Goal: Transaction & Acquisition: Subscribe to service/newsletter

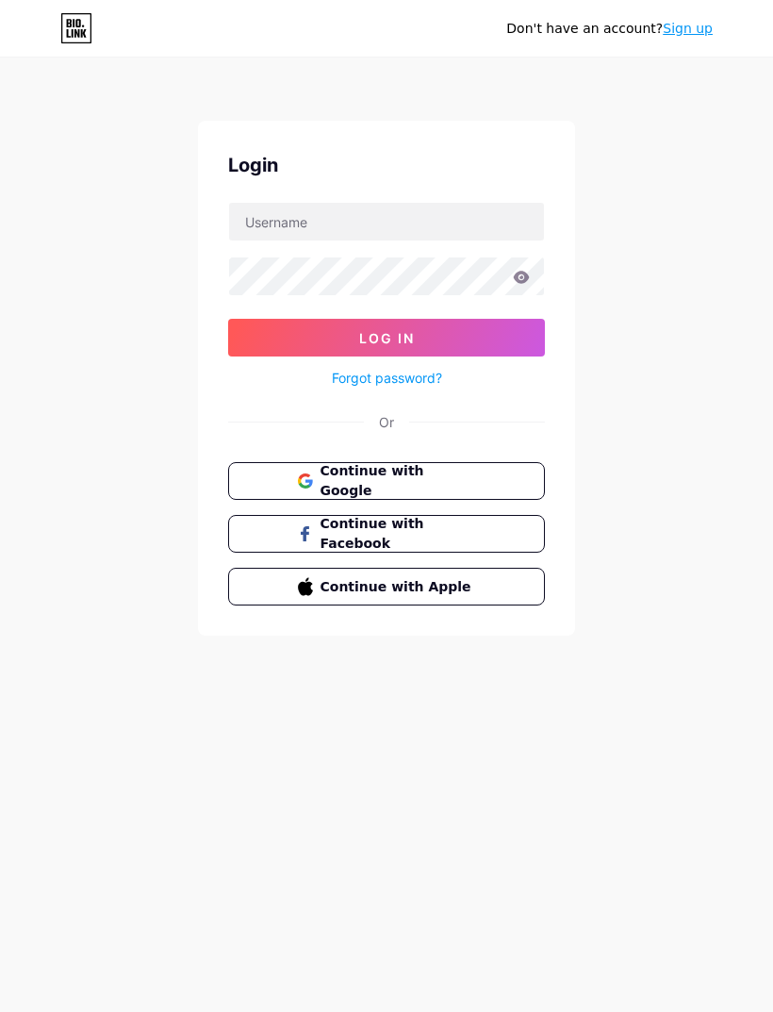
click at [473, 578] on span "Continue with Apple" at bounding box center [399, 587] width 156 height 20
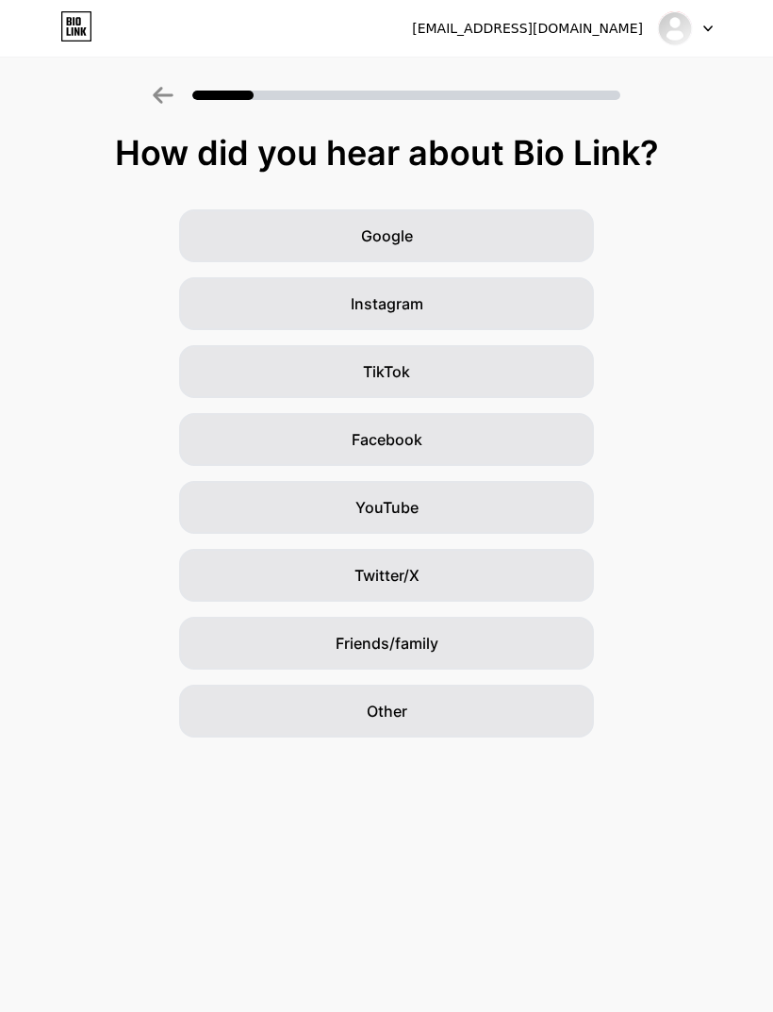
click at [501, 318] on div "Instagram" at bounding box center [386, 303] width 415 height 53
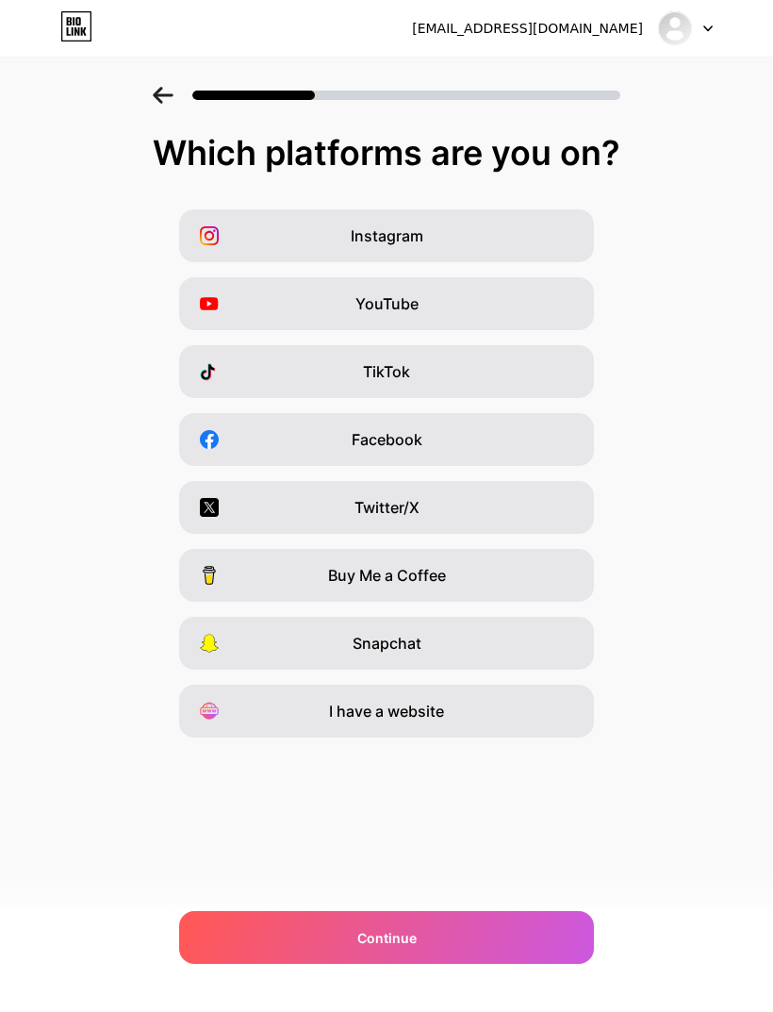
click at [156, 83] on div at bounding box center [386, 90] width 773 height 66
click at [165, 90] on icon at bounding box center [163, 95] width 21 height 17
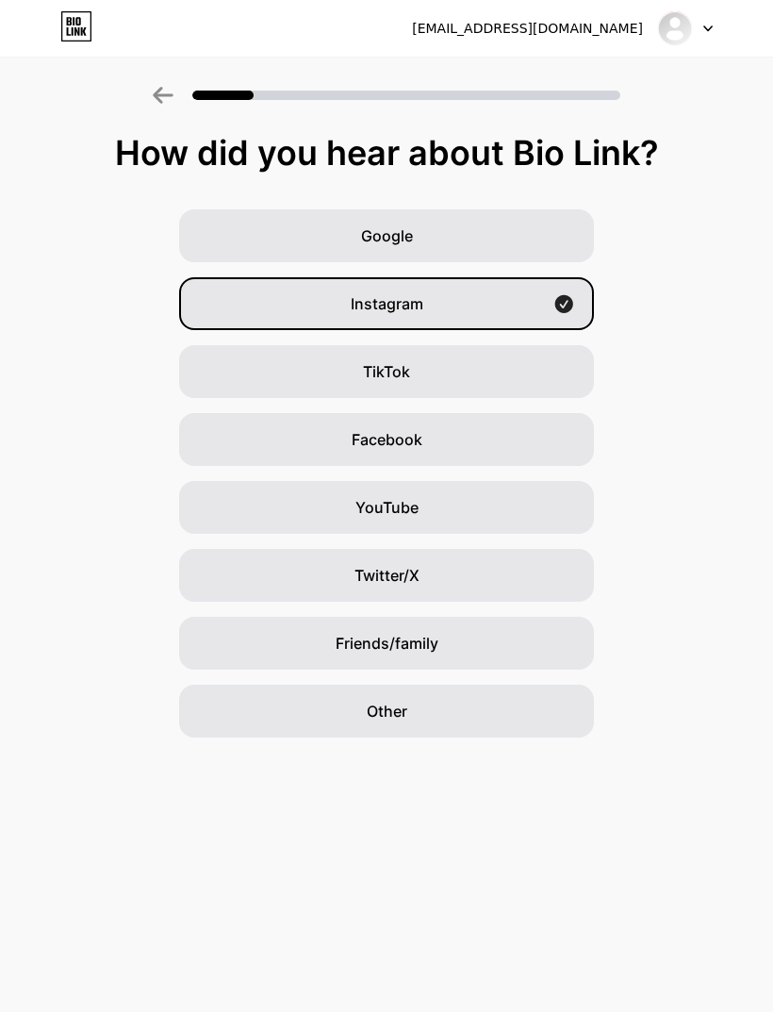
click at [444, 714] on div "Other" at bounding box center [386, 711] width 415 height 53
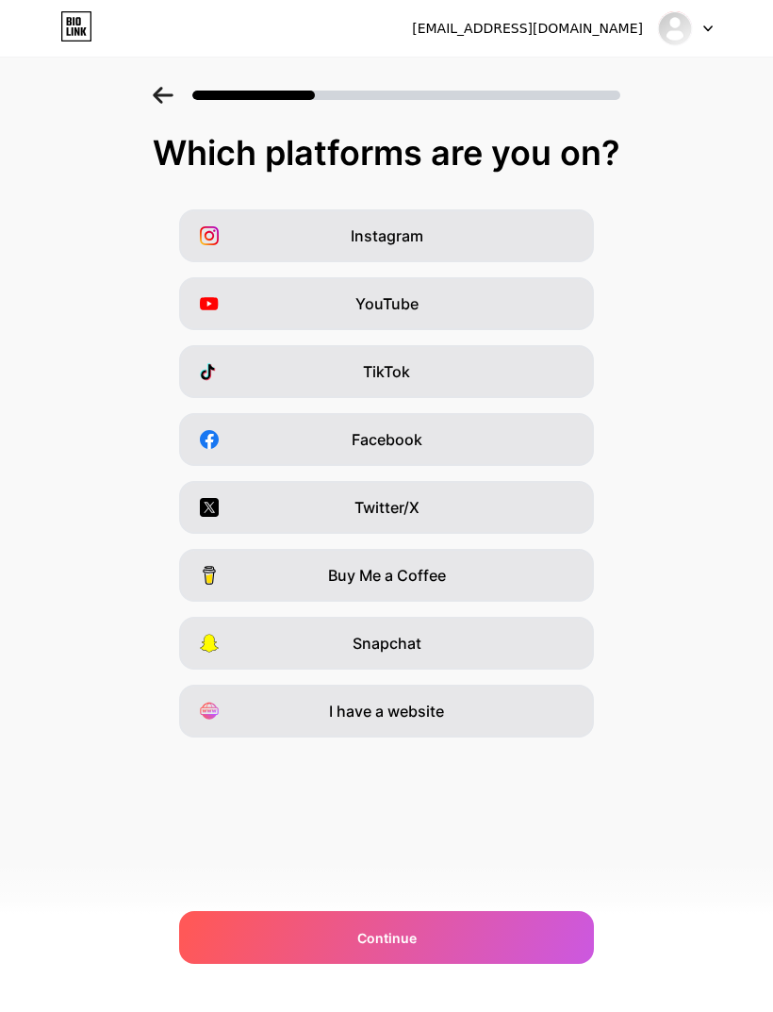
click at [492, 317] on div "YouTube" at bounding box center [386, 303] width 415 height 53
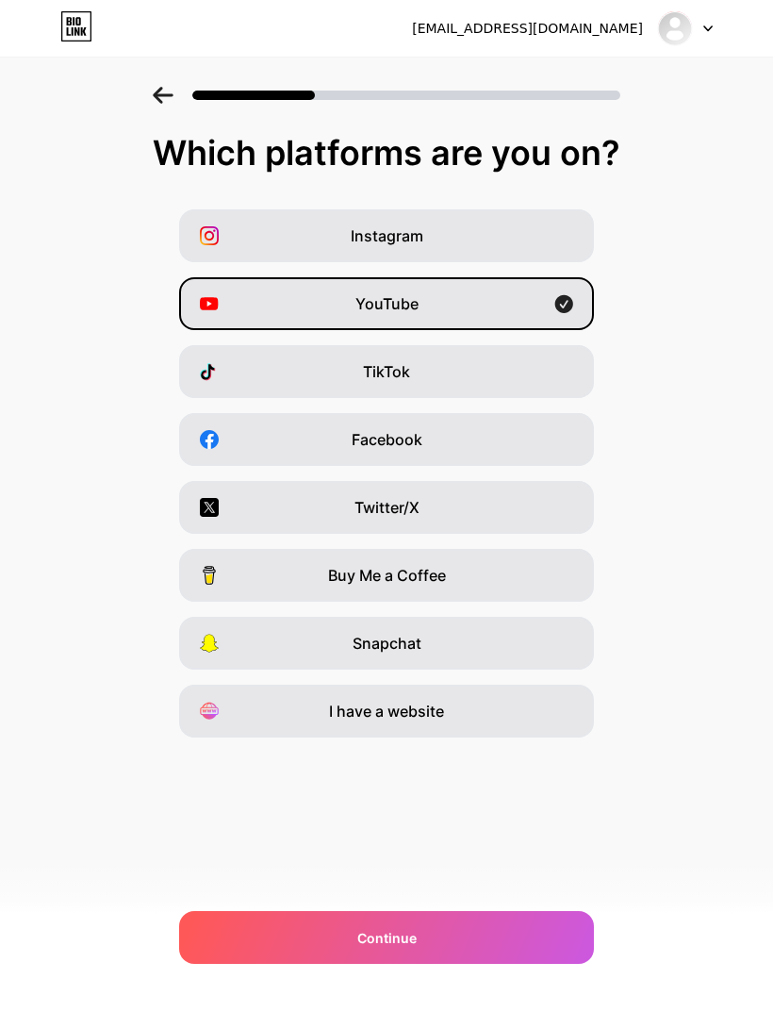
click at [508, 373] on div "TikTok" at bounding box center [386, 371] width 415 height 53
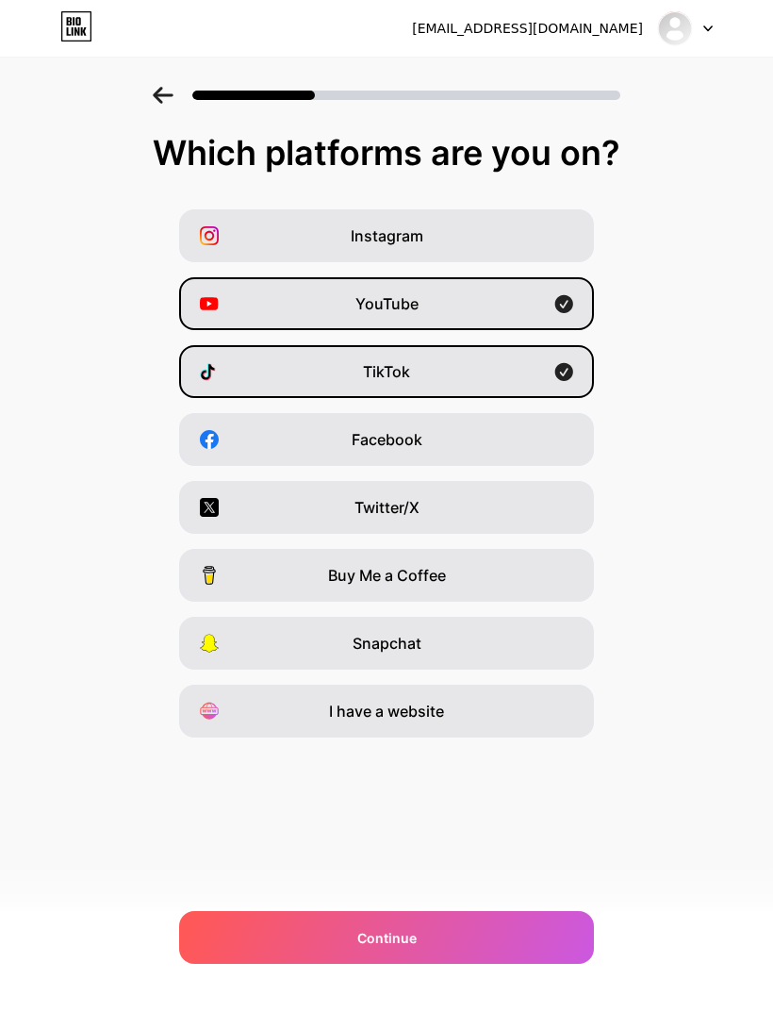
click at [509, 306] on div "YouTube" at bounding box center [386, 303] width 415 height 53
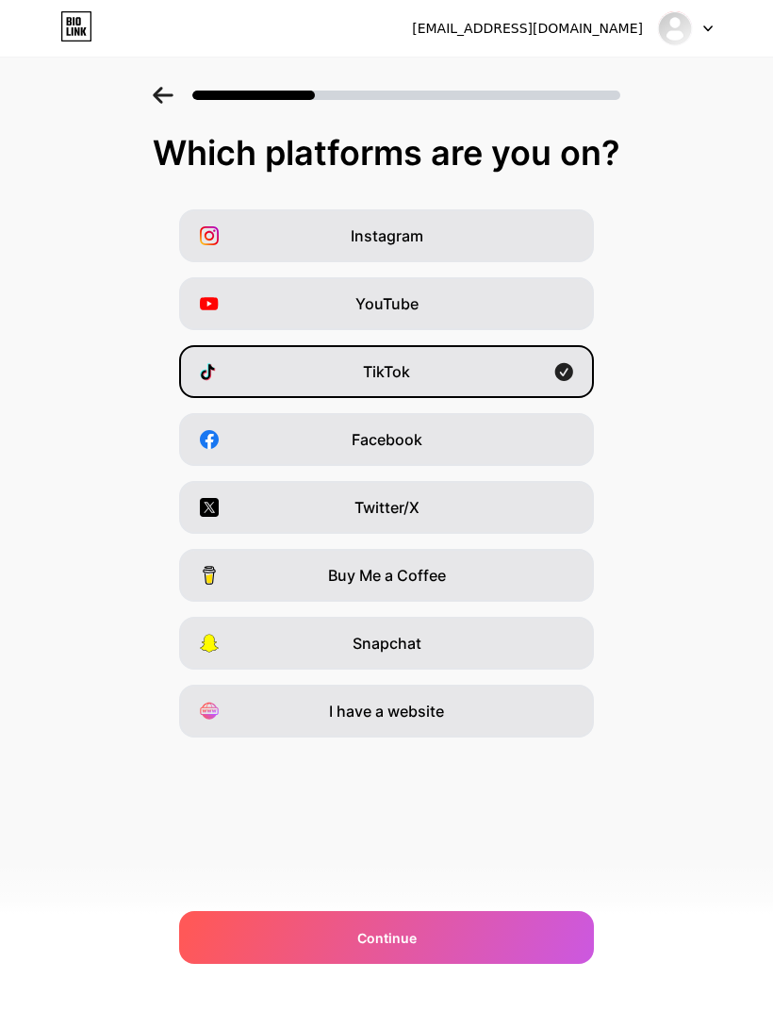
click at [516, 229] on div "Instagram" at bounding box center [386, 235] width 415 height 53
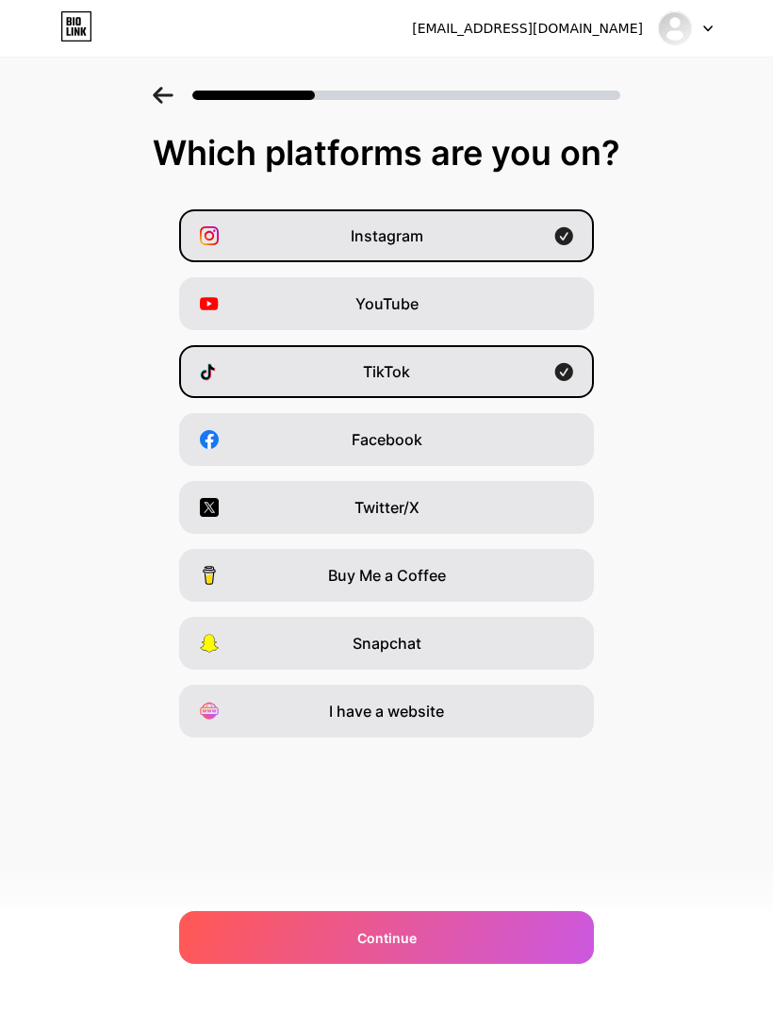
click at [535, 505] on div "Twitter/X" at bounding box center [386, 507] width 415 height 53
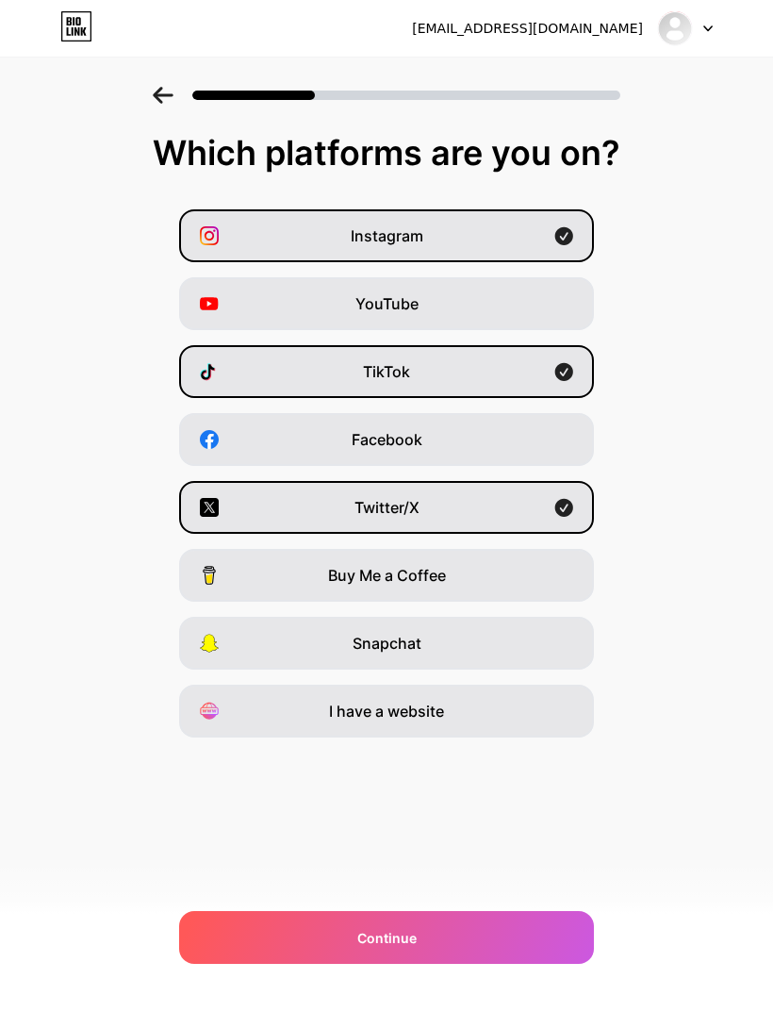
click at [542, 492] on div "Twitter/X" at bounding box center [386, 507] width 415 height 53
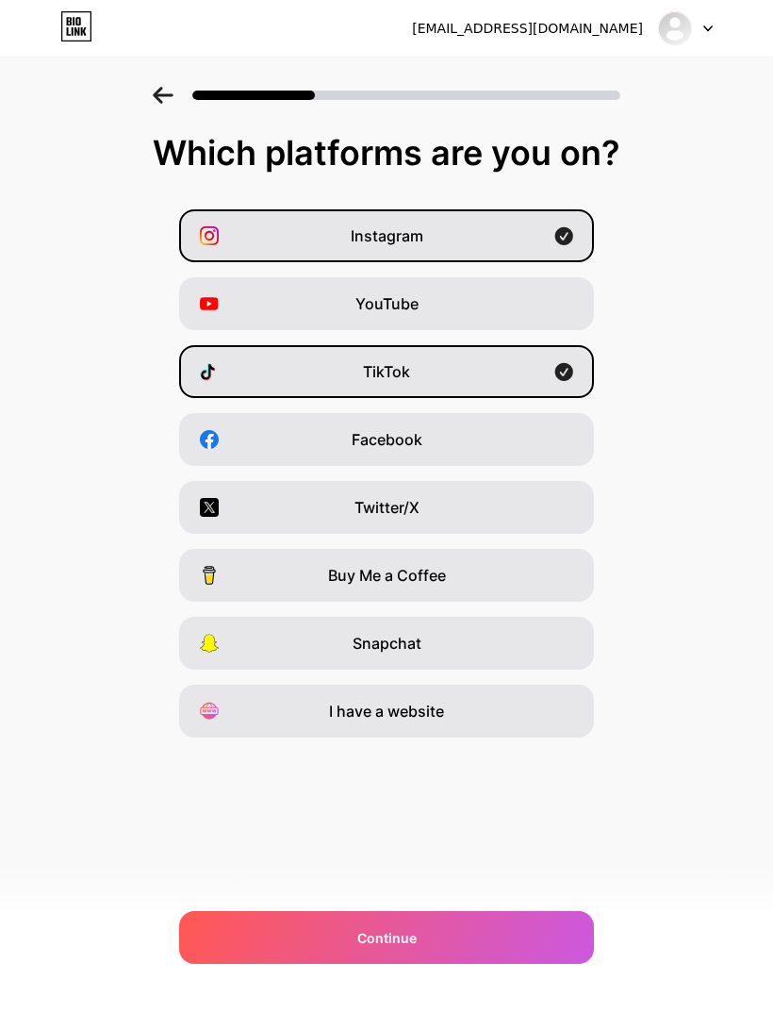
click at [502, 656] on div "Snapchat" at bounding box center [386, 643] width 415 height 53
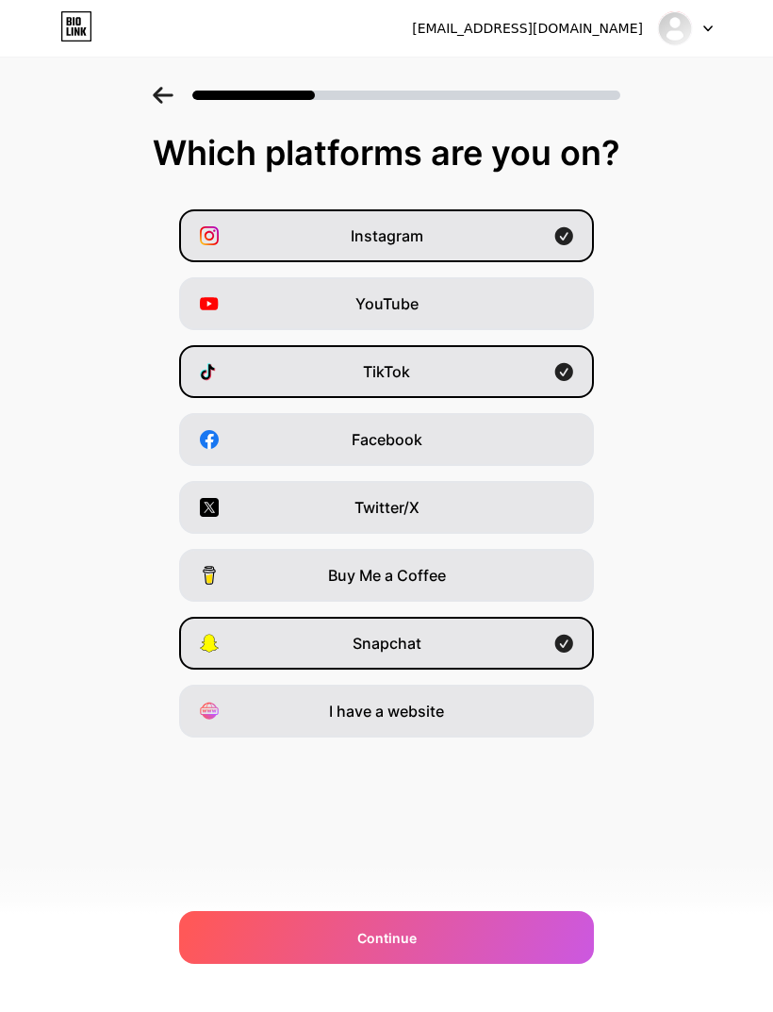
click at [508, 711] on div "I have a website" at bounding box center [386, 711] width 415 height 53
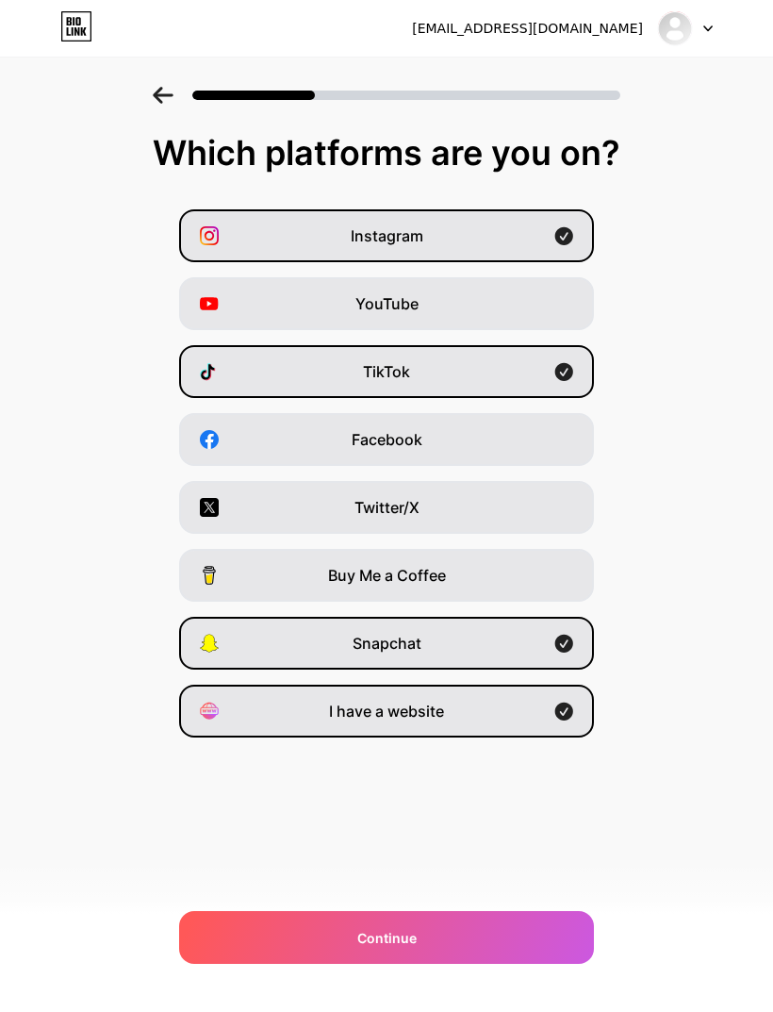
click at [515, 498] on div "Twitter/X" at bounding box center [386, 507] width 415 height 53
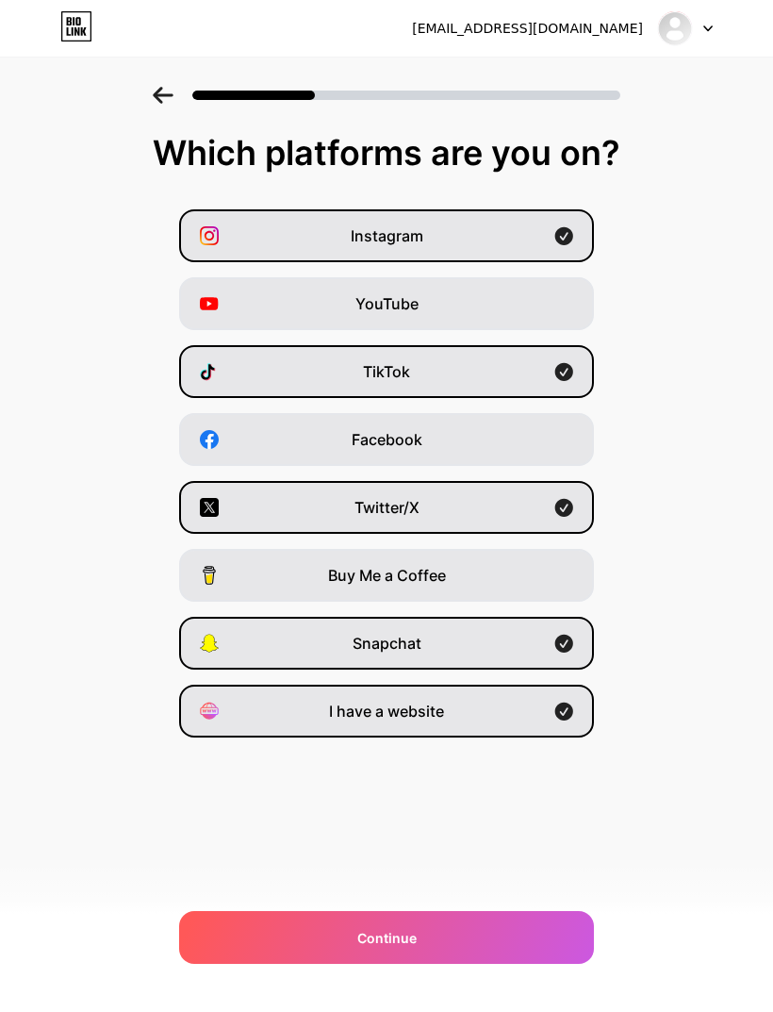
click at [509, 938] on div "Continue" at bounding box center [386, 937] width 415 height 53
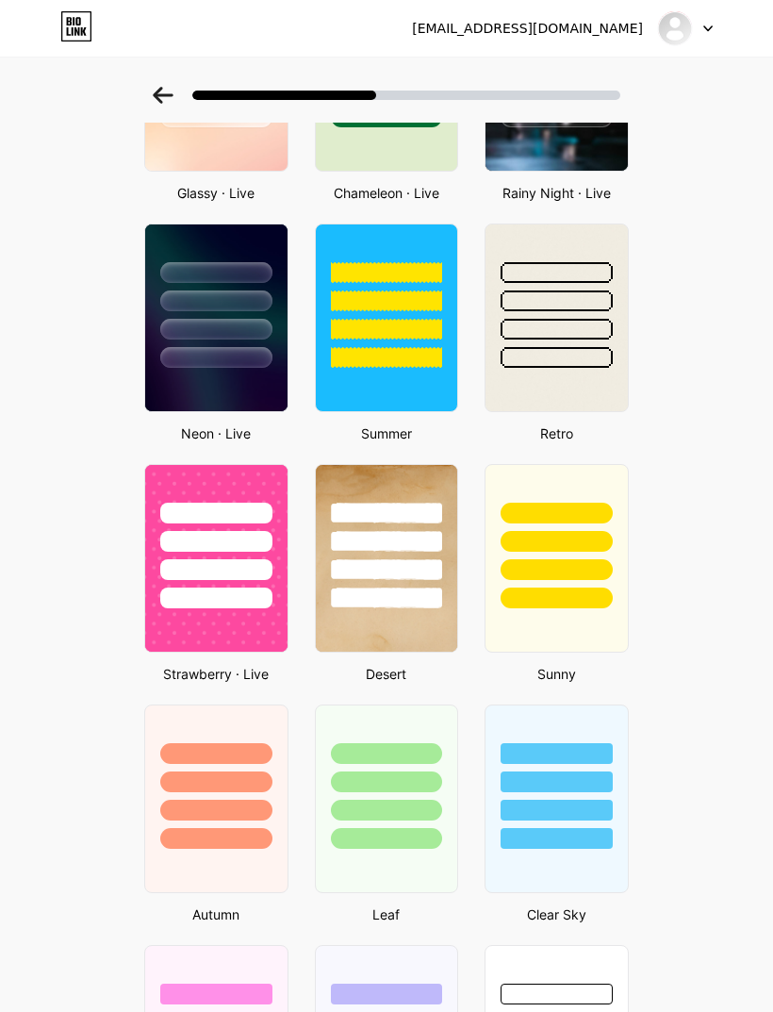
scroll to position [620, 0]
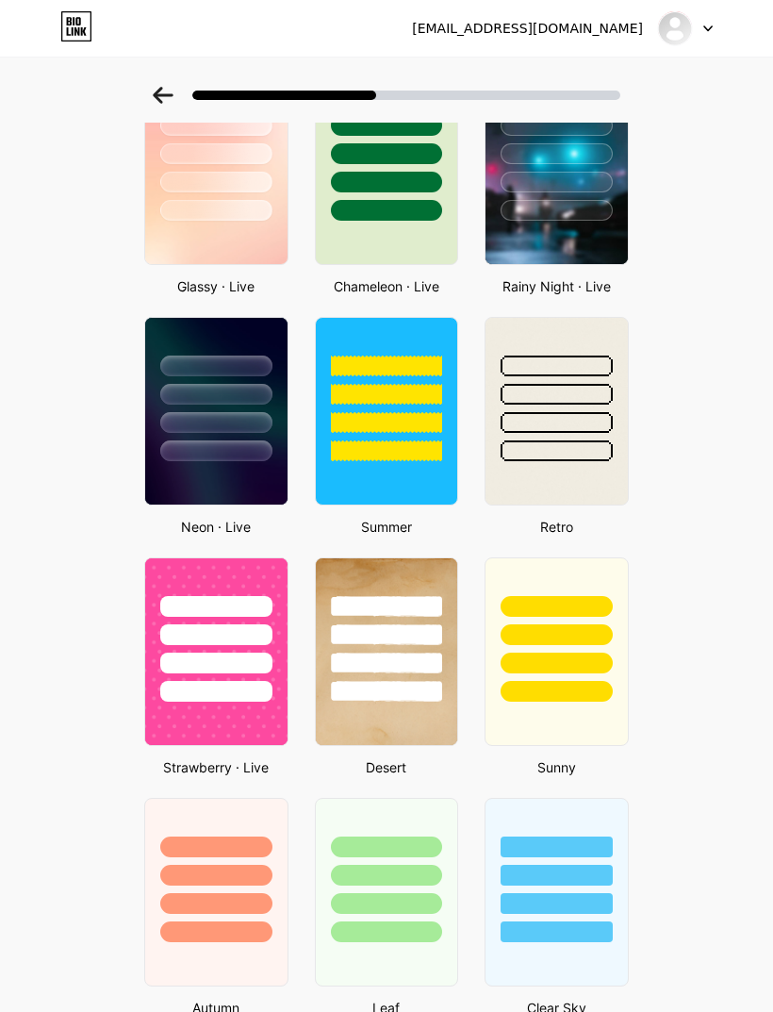
click at [565, 477] on img at bounding box center [557, 411] width 142 height 187
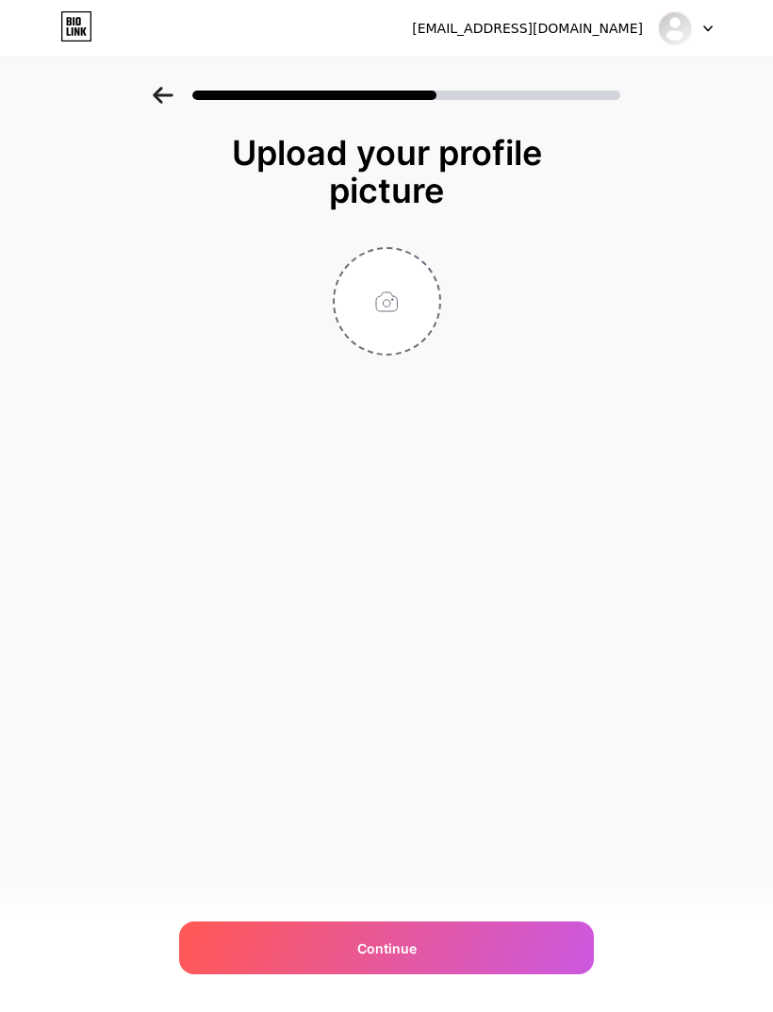
scroll to position [0, 0]
click at [387, 290] on input "file" at bounding box center [387, 301] width 105 height 105
click at [394, 322] on input "file" at bounding box center [387, 301] width 105 height 105
click at [401, 948] on span "Continue" at bounding box center [386, 948] width 59 height 20
click at [406, 297] on input "file" at bounding box center [387, 301] width 105 height 105
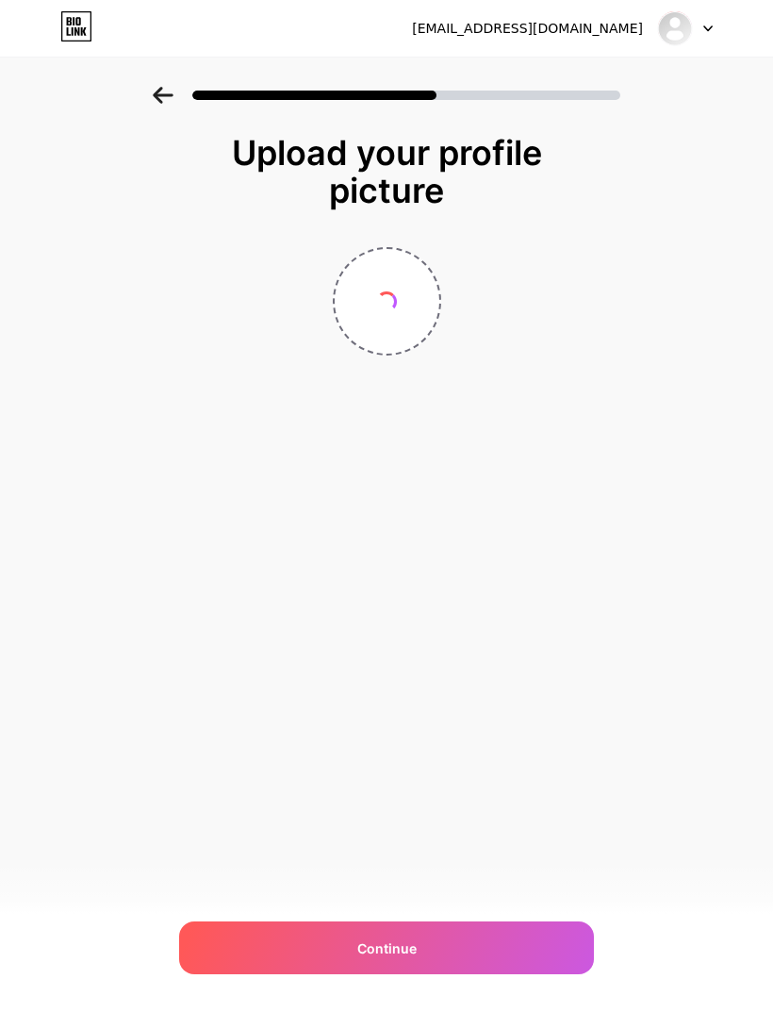
click at [475, 162] on div "Upload your profile picture" at bounding box center [386, 171] width 358 height 75
click at [394, 317] on input "file" at bounding box center [387, 301] width 105 height 105
click at [593, 34] on div "olamajed013@gmail.com" at bounding box center [527, 29] width 231 height 20
click at [691, 29] on div at bounding box center [675, 28] width 34 height 34
click at [705, 36] on div at bounding box center [685, 28] width 55 height 34
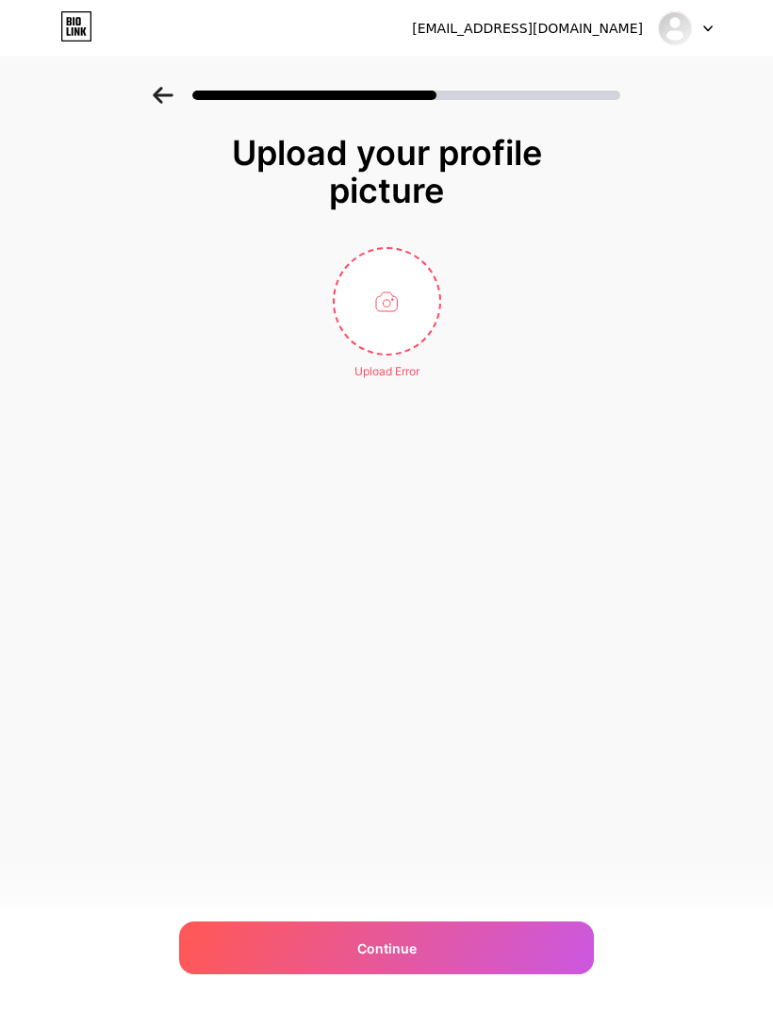
click at [484, 314] on div "Upload Error" at bounding box center [386, 313] width 377 height 133
click at [427, 953] on div "Continue" at bounding box center [386, 947] width 415 height 53
click at [396, 314] on input "file" at bounding box center [387, 301] width 105 height 105
type input "C:\fakepath\FC9D5C33-57F5-4B65-8C77-E6435244FC2F.png"
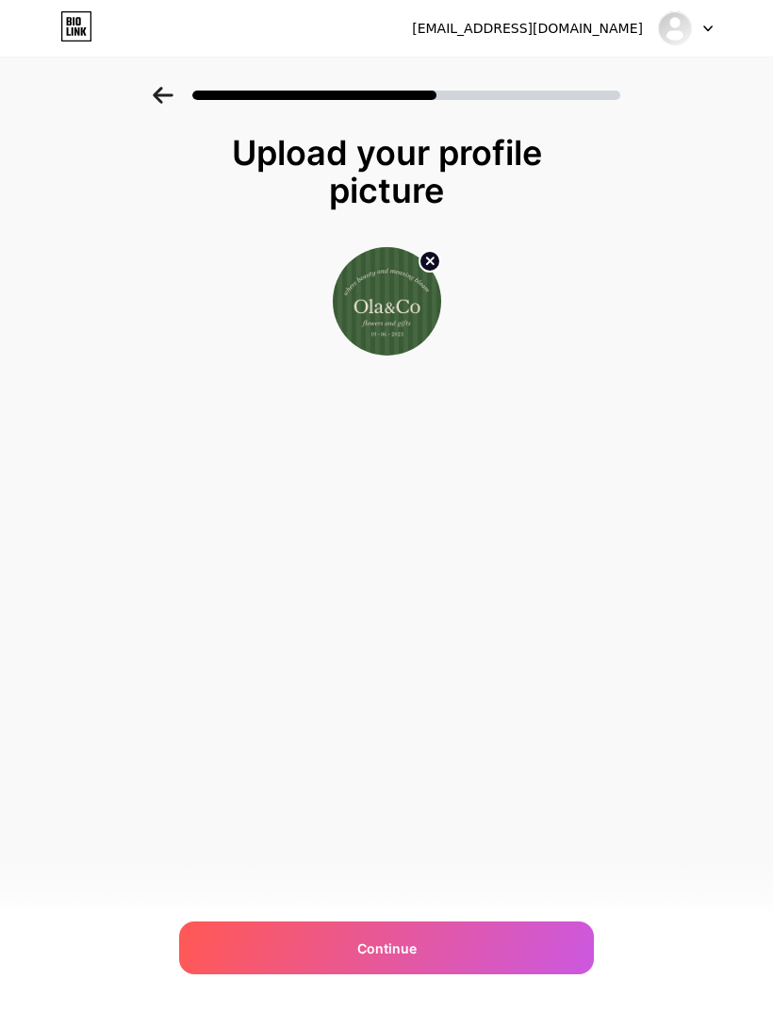
click at [430, 941] on div "Continue" at bounding box center [386, 947] width 415 height 53
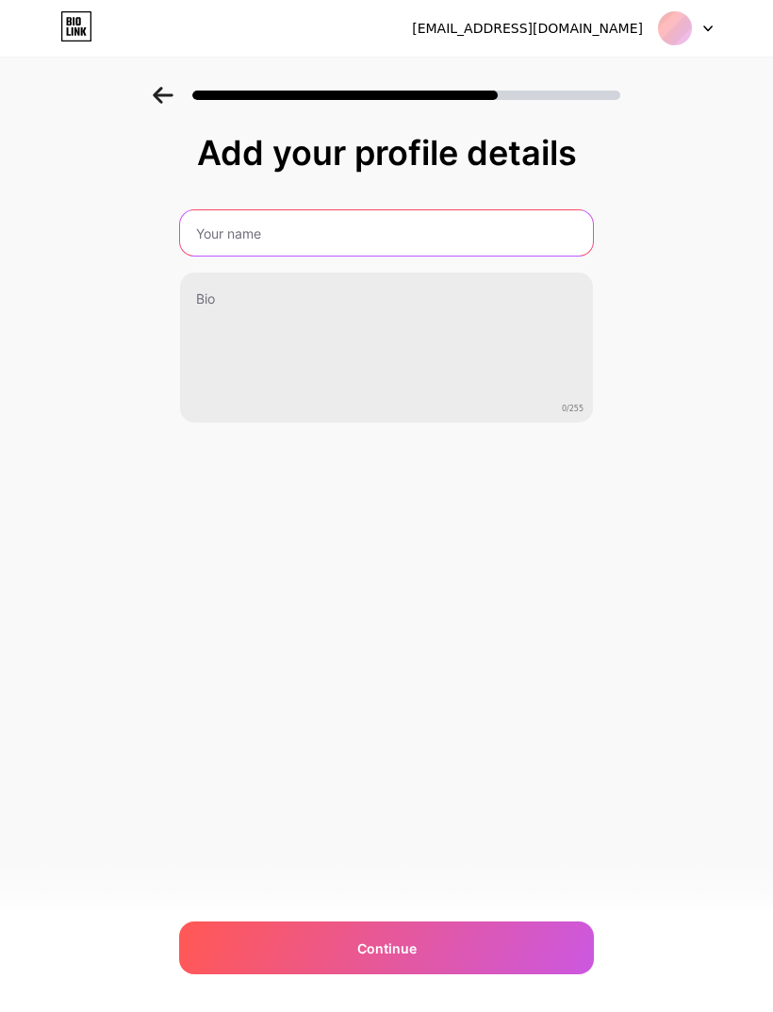
click at [478, 229] on input "text" at bounding box center [386, 232] width 413 height 45
type input "Ola&co"
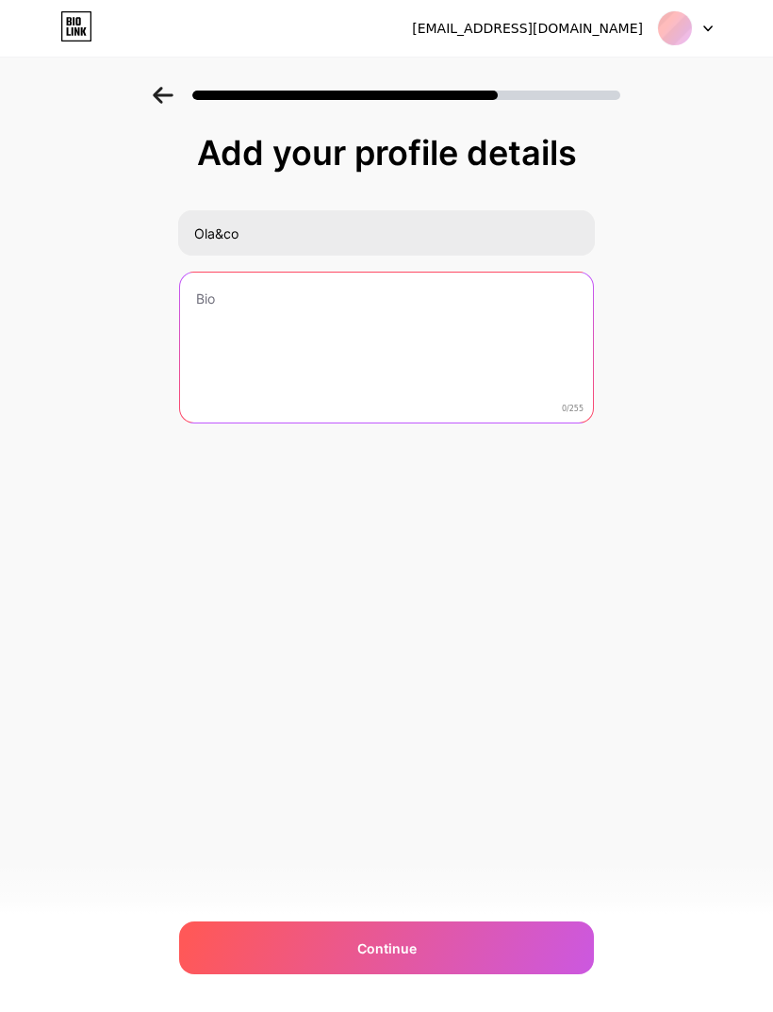
click at [521, 315] on textarea at bounding box center [386, 349] width 413 height 152
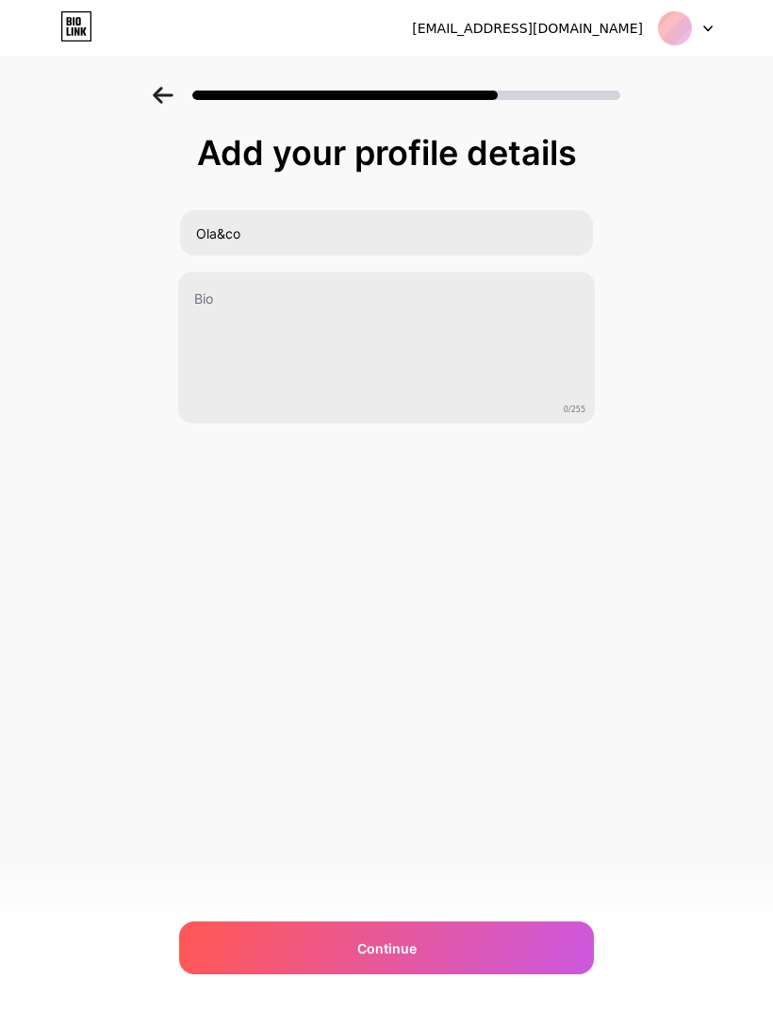
click at [657, 556] on div "olamajed013@gmail.com Logout Link Copied Add your profile details Ola&co 0/255 …" at bounding box center [386, 506] width 773 height 1012
click at [473, 966] on div "Continue" at bounding box center [386, 947] width 415 height 53
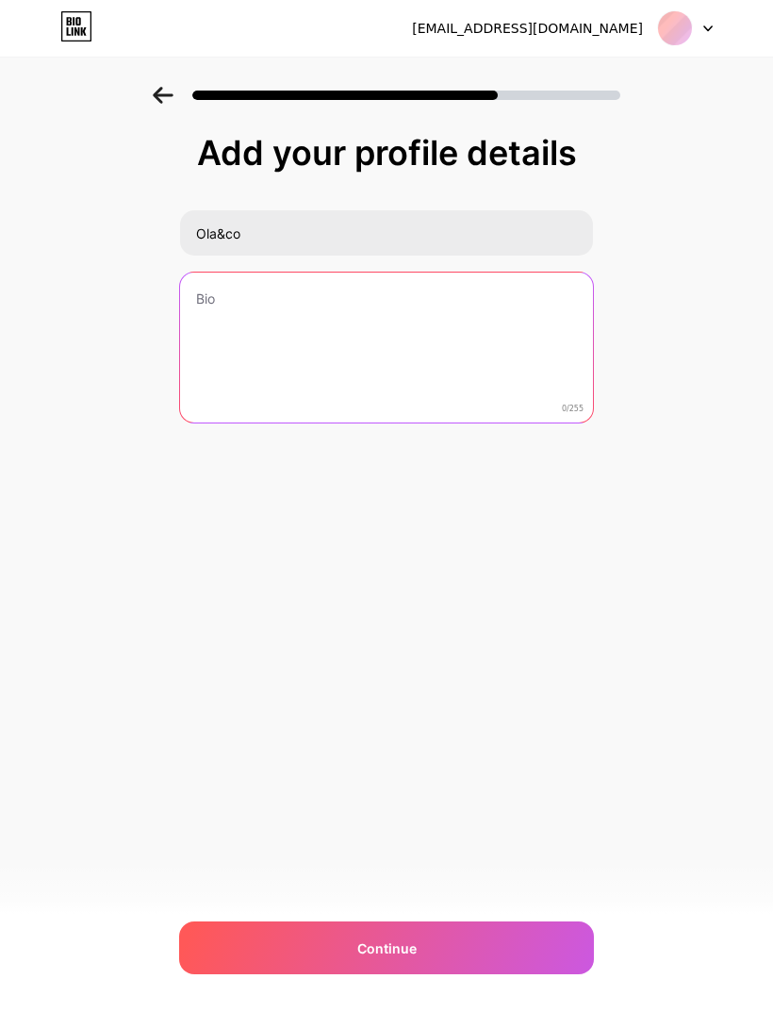
click at [436, 310] on textarea at bounding box center [386, 349] width 413 height 152
type textarea "Flowers and gifts"
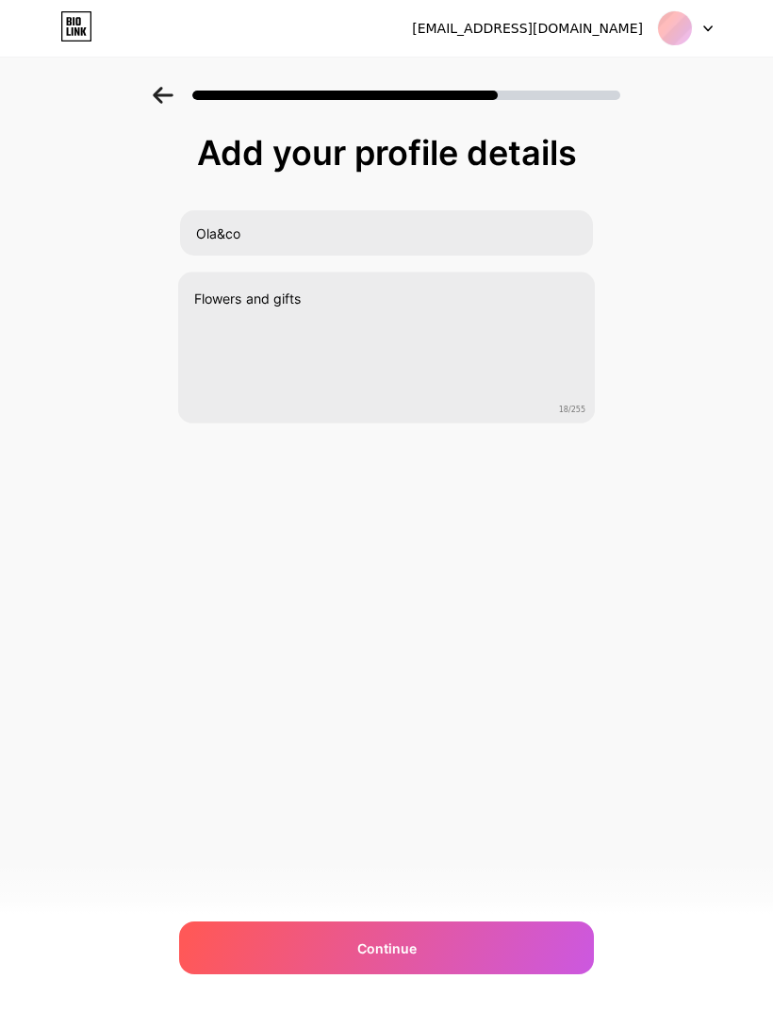
click at [713, 509] on div "Add your profile details Ola&co Flowers and gifts 18/255 Continue Error" at bounding box center [386, 302] width 773 height 431
click at [436, 950] on div "Continue" at bounding box center [386, 947] width 415 height 53
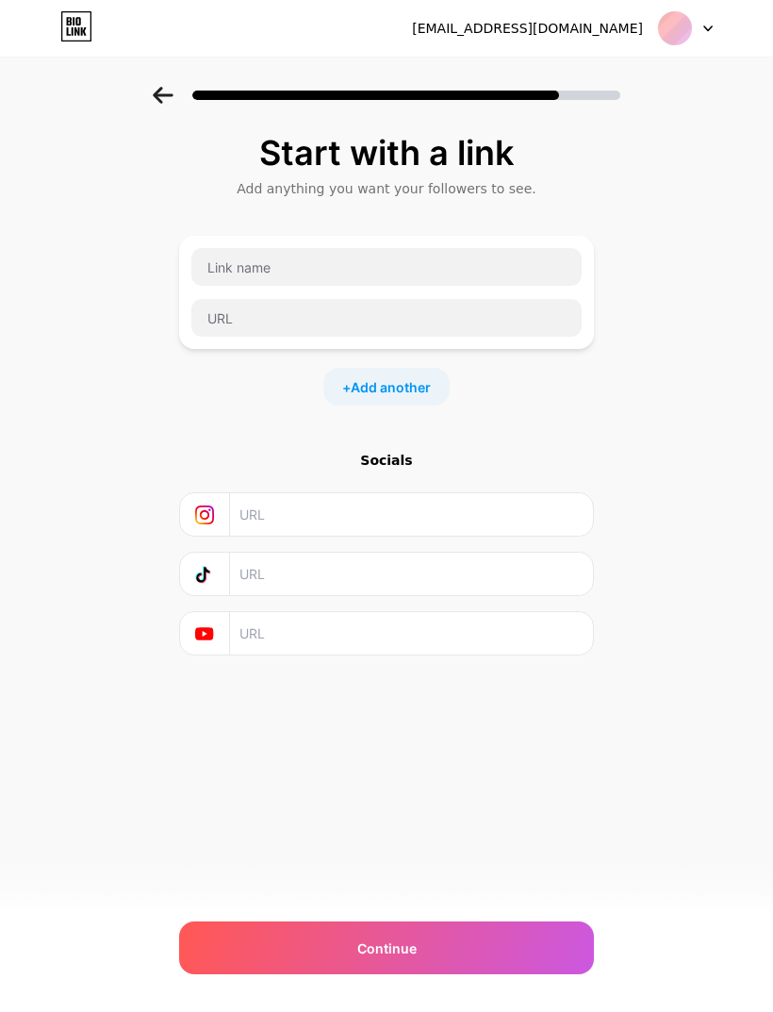
click at [419, 510] on input "text" at bounding box center [411, 514] width 342 height 42
click at [326, 493] on input "text" at bounding box center [411, 514] width 342 height 42
click at [290, 556] on input "text" at bounding box center [411, 574] width 342 height 42
click at [294, 553] on input "text" at bounding box center [411, 574] width 342 height 42
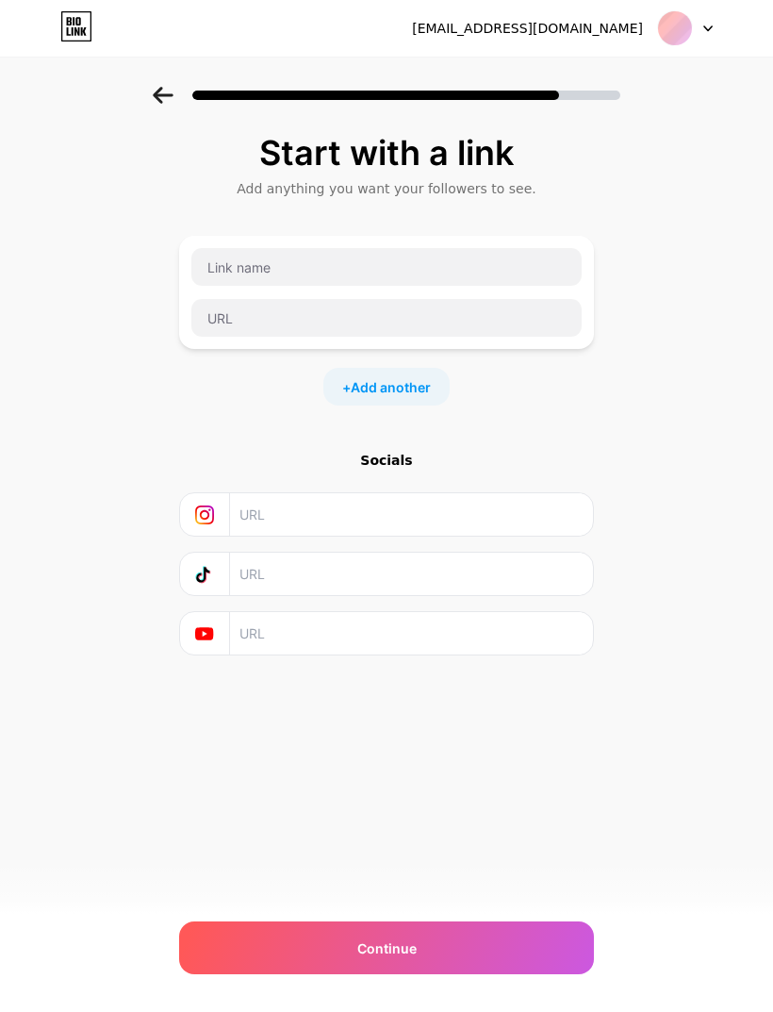
click at [277, 553] on input "text" at bounding box center [411, 574] width 342 height 42
paste input "https://www.tiktok.com/@olaco48?_t=ZS-8zfoztng9S6&_r=1"
type input "https://www.tiktok.com/@olaco48?_t=ZS-8zfoztng9S6&_r=1"
click at [416, 498] on input "text" at bounding box center [411, 514] width 342 height 42
click at [292, 497] on input "text" at bounding box center [411, 514] width 342 height 42
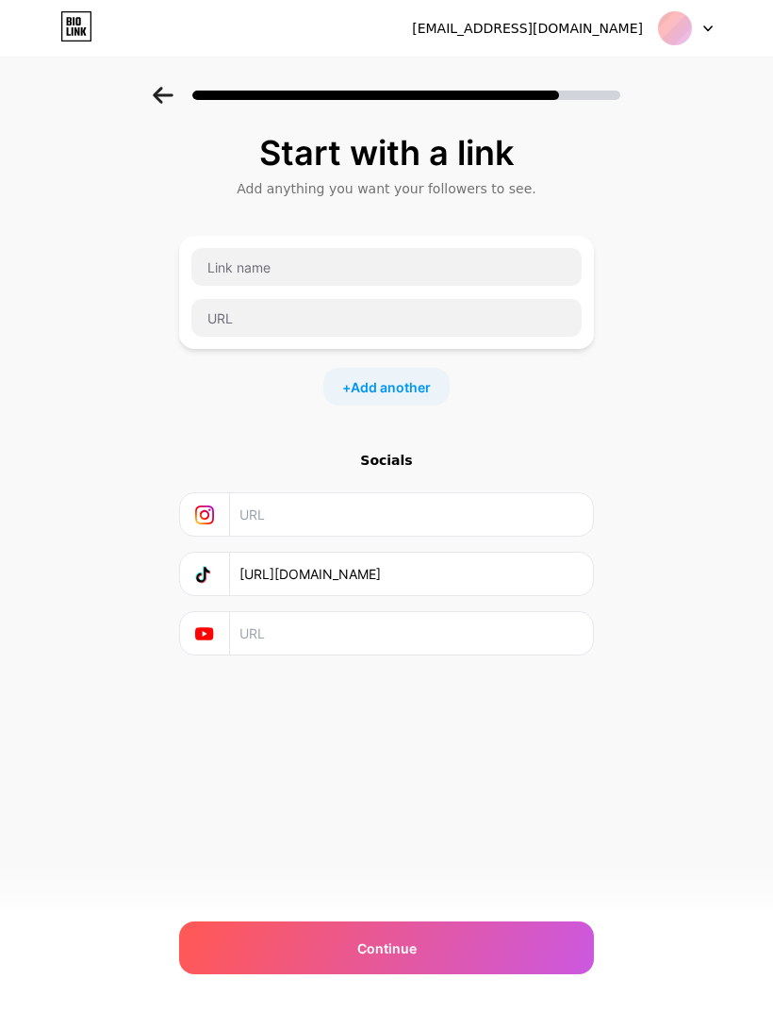
paste input "https://www.instagram.com/olahamed35?igsh=YzJreDltNnY4Mmx0&utm_source=qr"
type input "https://www.instagram.com/olahamed35?igsh=YzJreDltNnY4Mmx0&utm_source=qr"
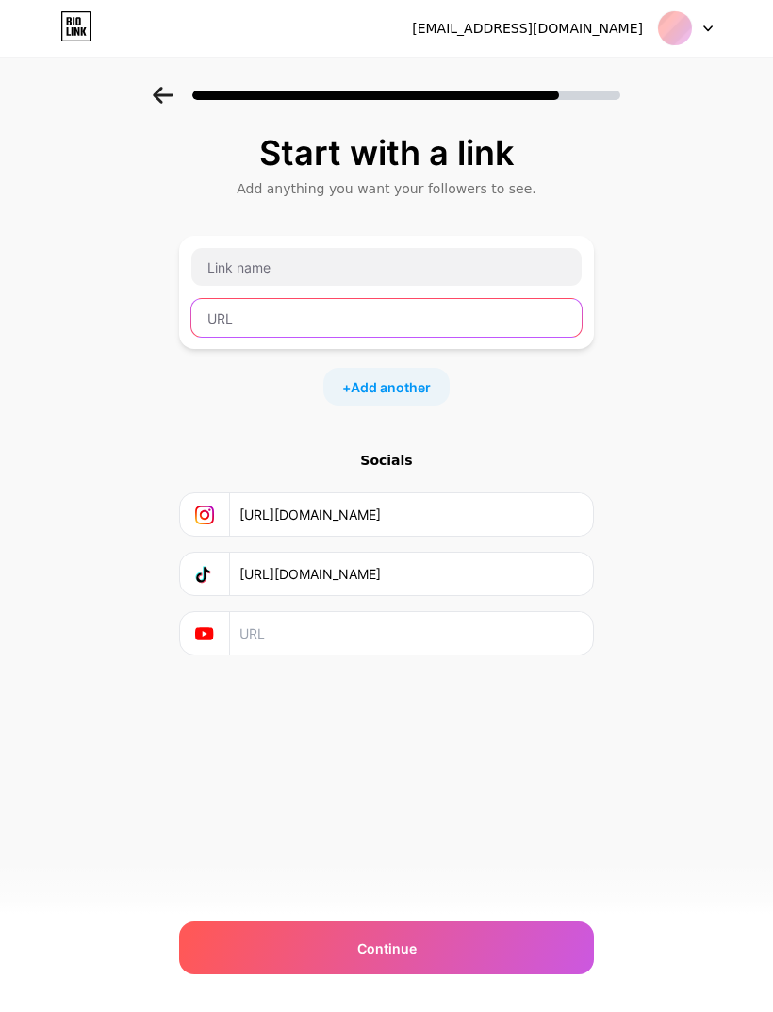
click at [416, 315] on input "text" at bounding box center [386, 318] width 390 height 38
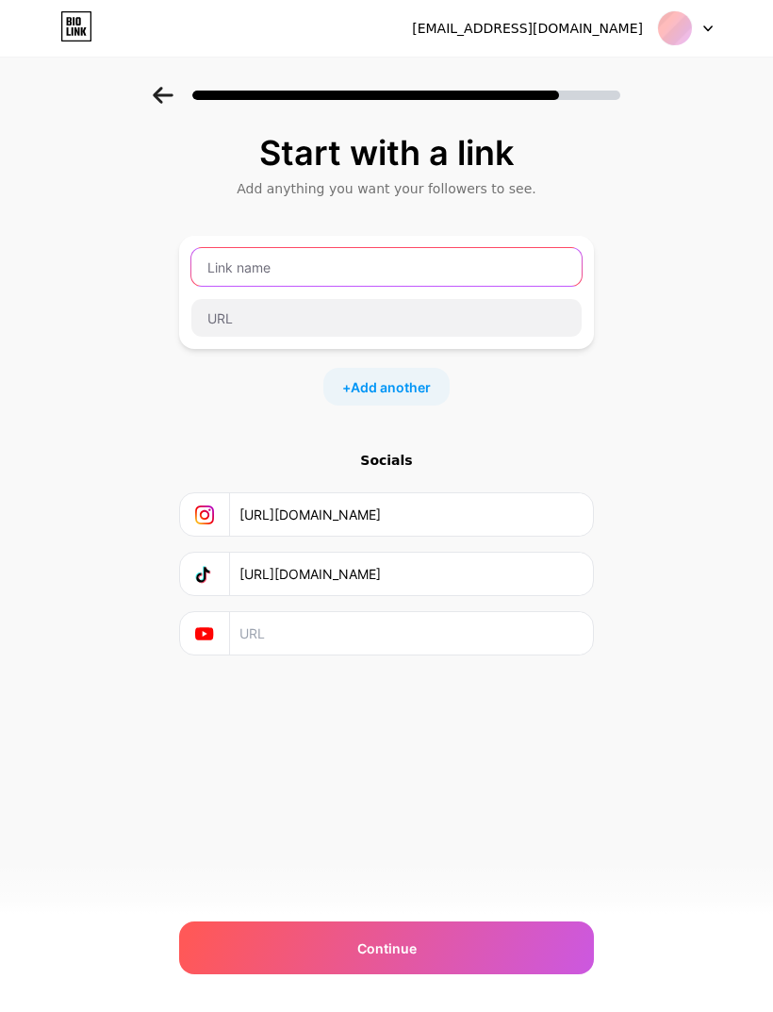
click at [398, 265] on input "text" at bounding box center [386, 267] width 390 height 38
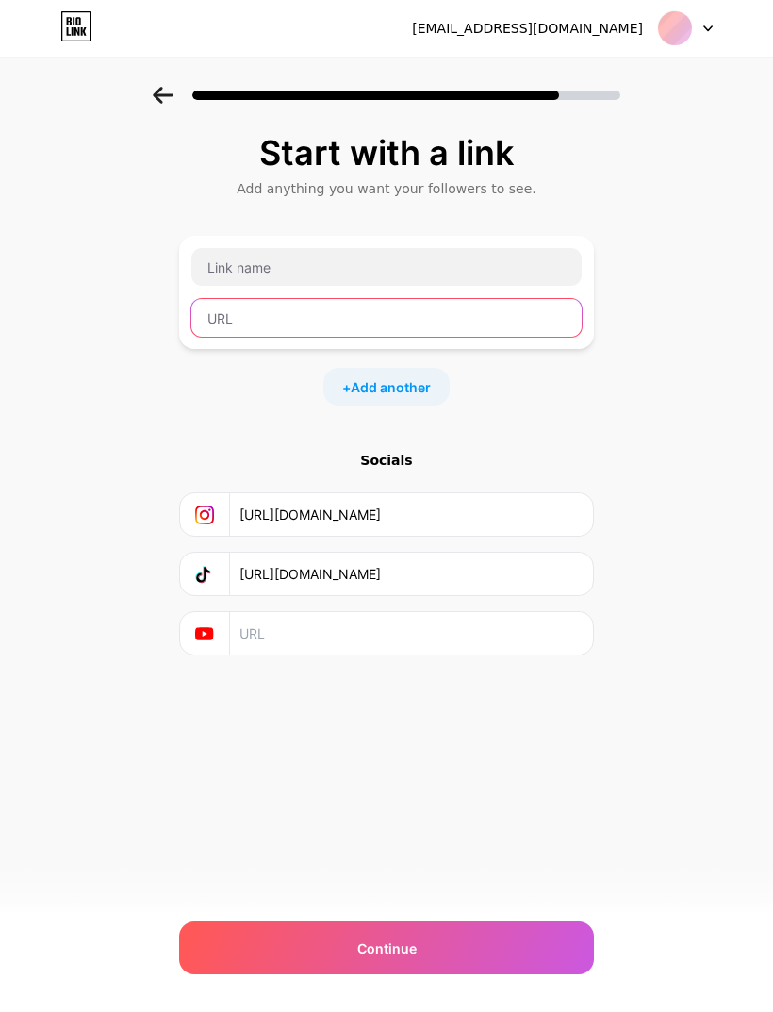
click at [322, 305] on input "text" at bounding box center [386, 318] width 390 height 38
click at [323, 312] on input "text" at bounding box center [386, 318] width 390 height 38
click at [330, 316] on input "text" at bounding box center [386, 318] width 390 height 38
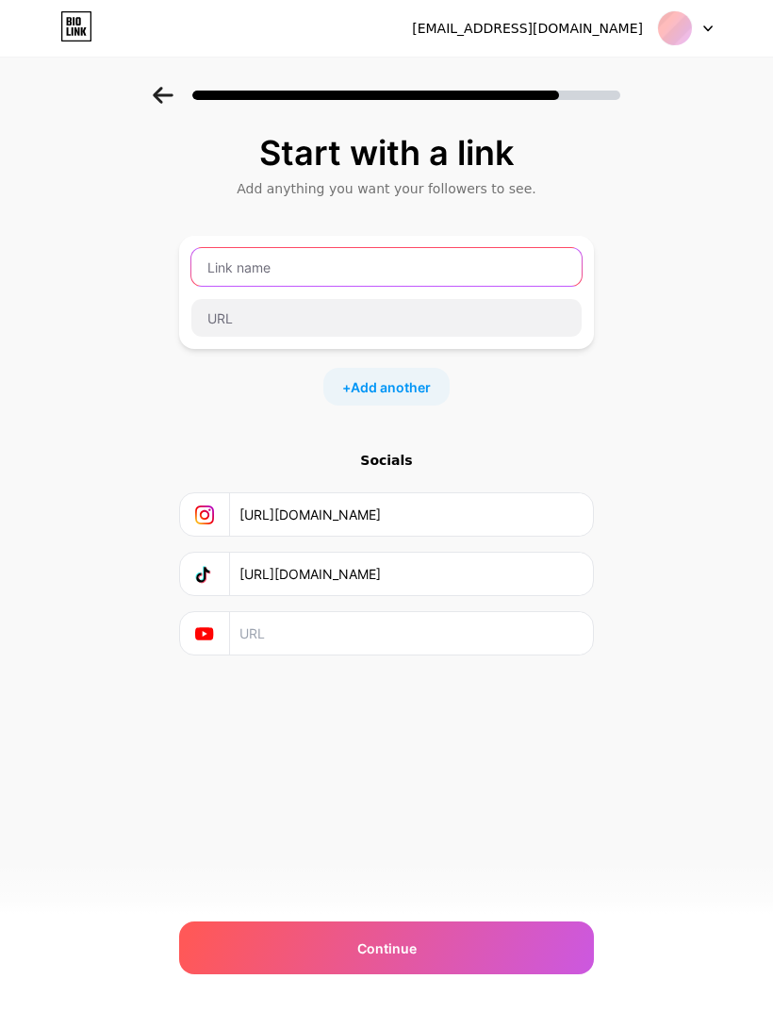
click at [323, 267] on input "text" at bounding box center [386, 267] width 390 height 38
click at [328, 262] on input "text" at bounding box center [386, 267] width 390 height 38
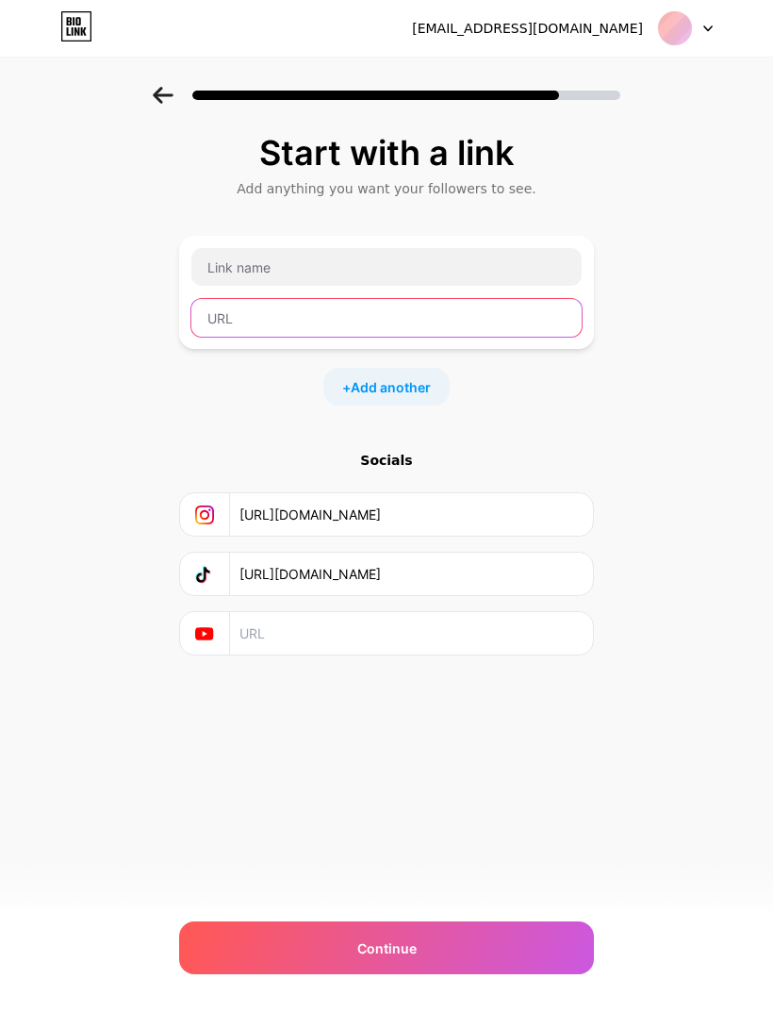
click at [385, 306] on input "text" at bounding box center [386, 318] width 390 height 38
click at [390, 306] on input "text" at bounding box center [386, 318] width 390 height 38
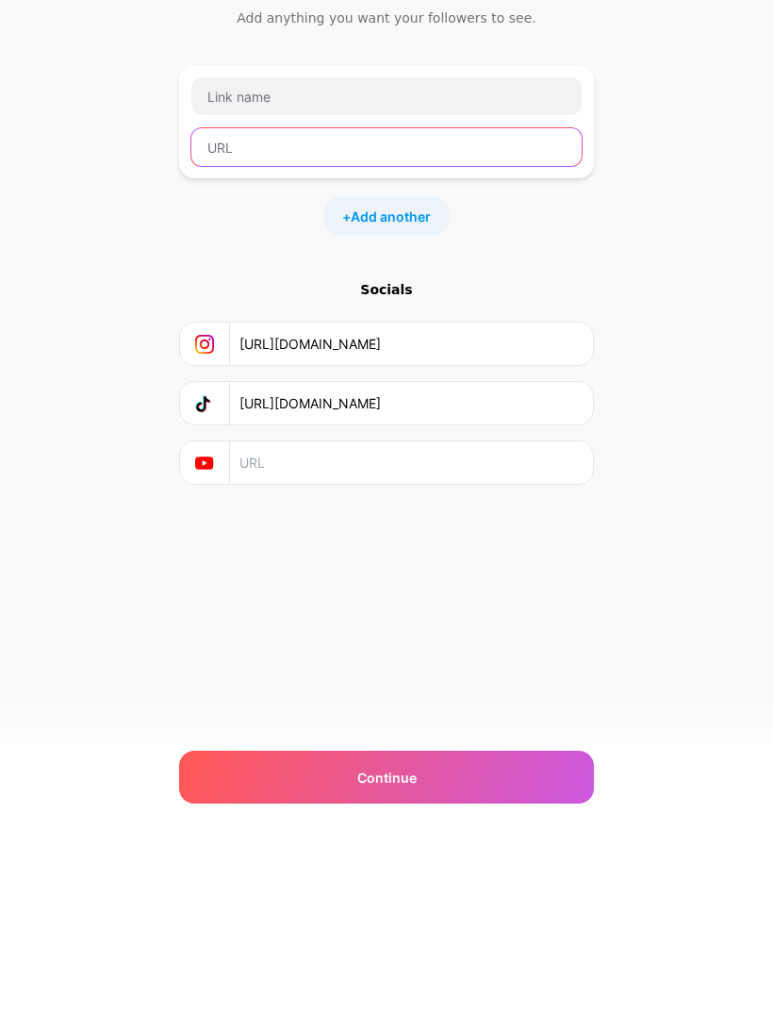
click at [390, 299] on input "text" at bounding box center [386, 318] width 390 height 38
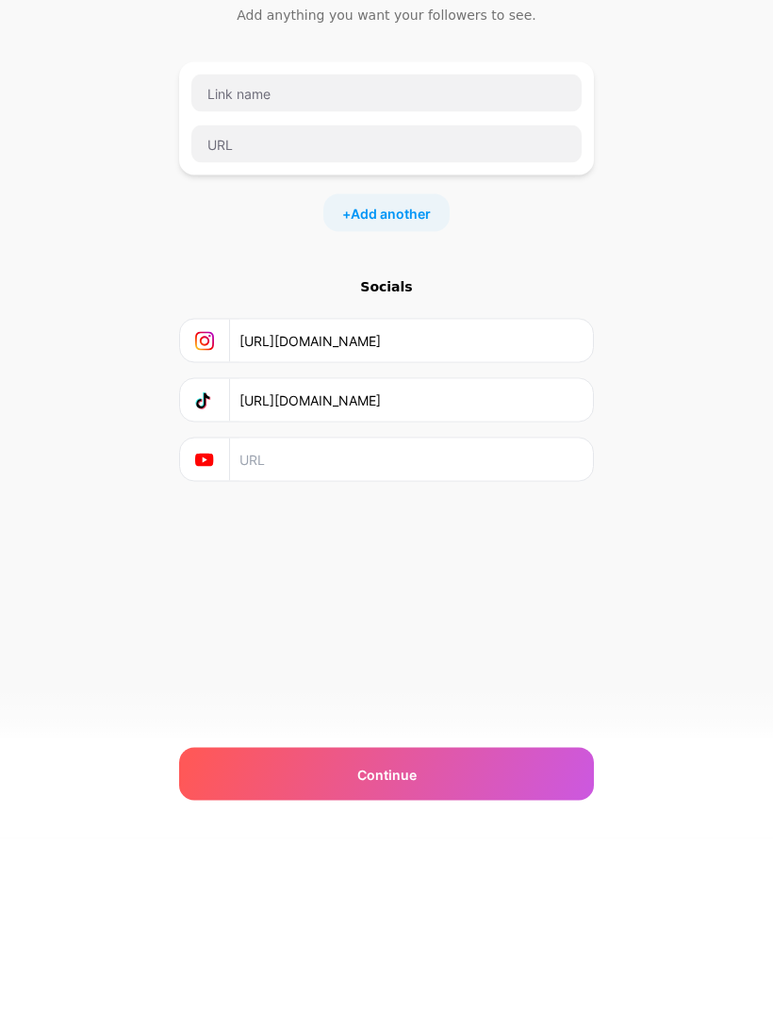
click at [413, 368] on div "+ Add another" at bounding box center [386, 387] width 126 height 38
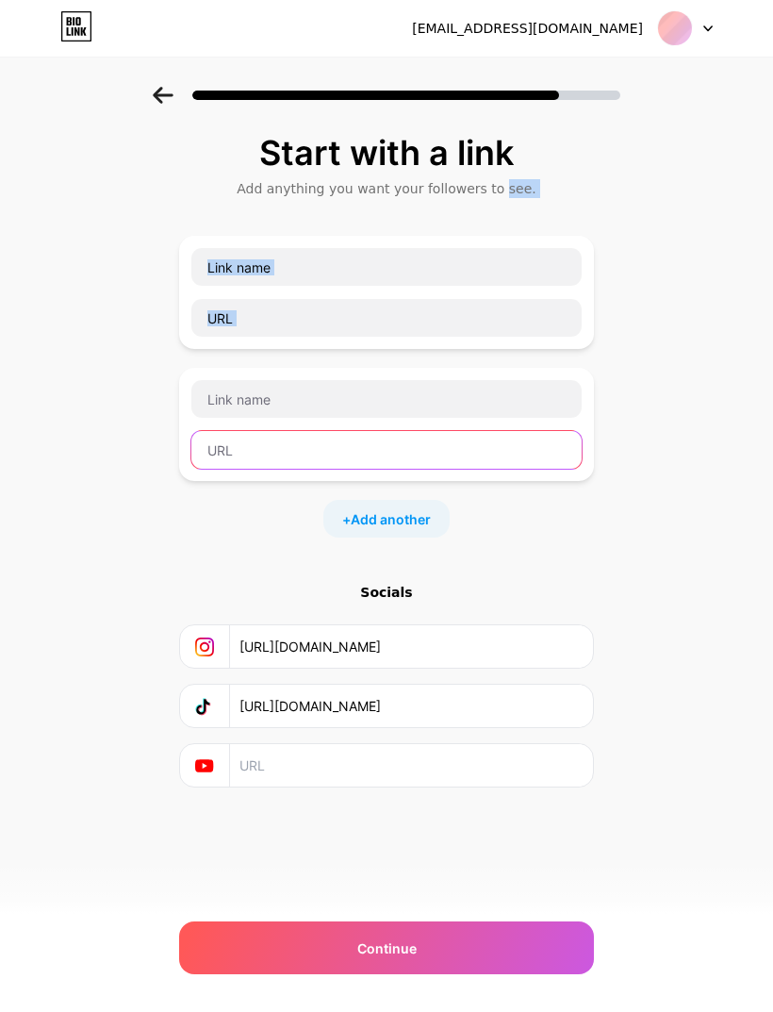
click at [525, 431] on input "text" at bounding box center [386, 450] width 390 height 38
click at [385, 431] on input "text" at bounding box center [386, 450] width 390 height 38
click at [244, 431] on input "text" at bounding box center [386, 450] width 390 height 38
click at [267, 431] on input "text" at bounding box center [386, 450] width 390 height 38
type input "F"
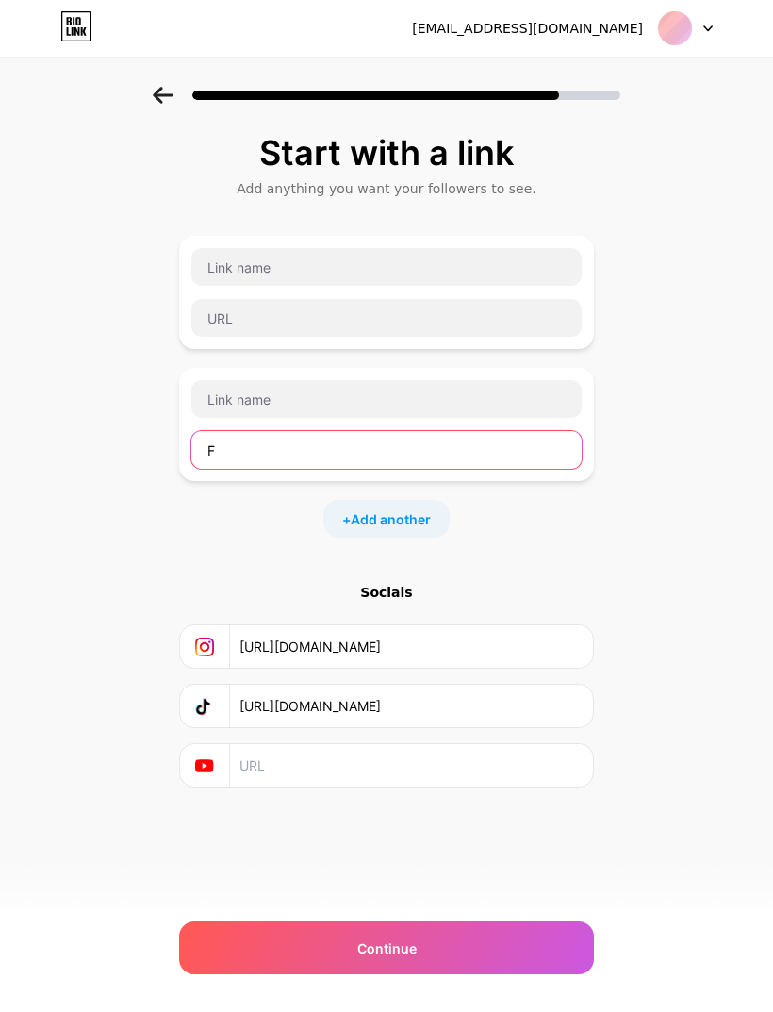
click at [230, 431] on input "F" at bounding box center [386, 450] width 390 height 38
paste input "text"
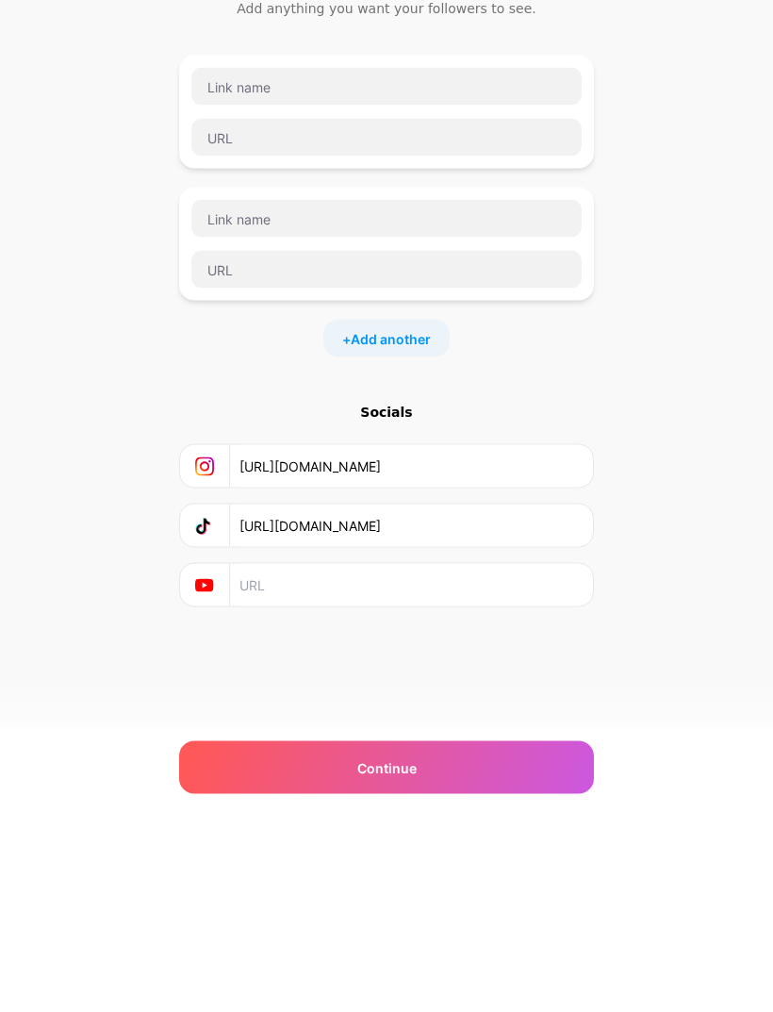
click at [377, 744] on input "text" at bounding box center [411, 765] width 342 height 42
click at [376, 744] on input "text" at bounding box center [411, 765] width 342 height 42
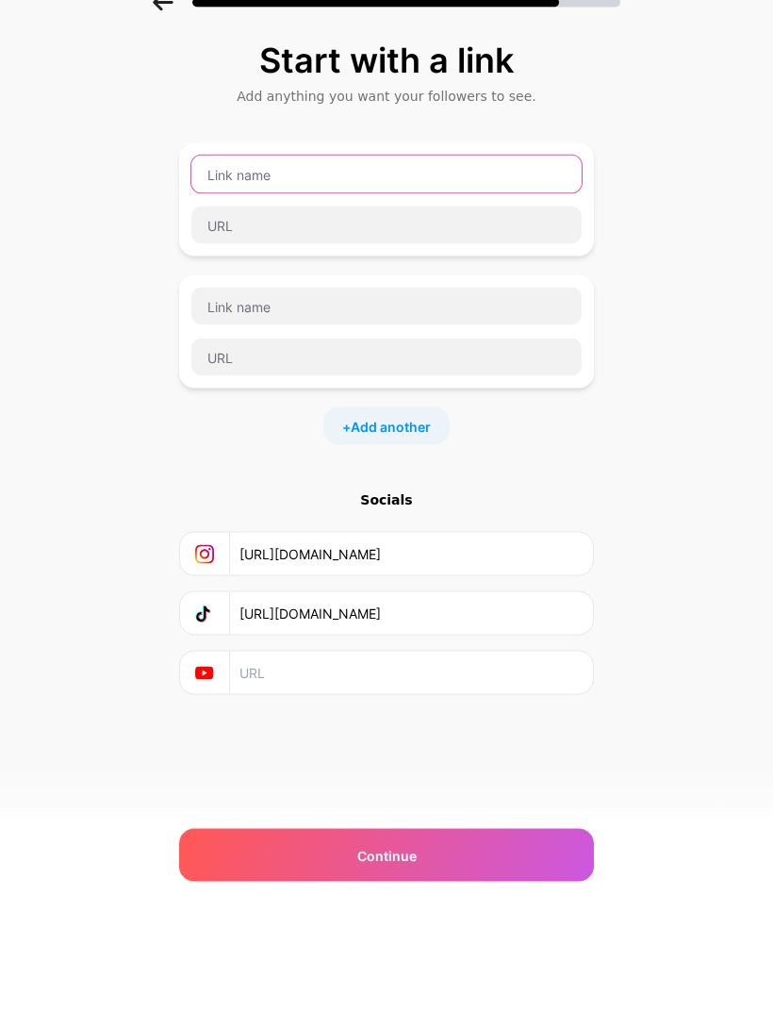
click at [312, 248] on input "text" at bounding box center [386, 267] width 390 height 38
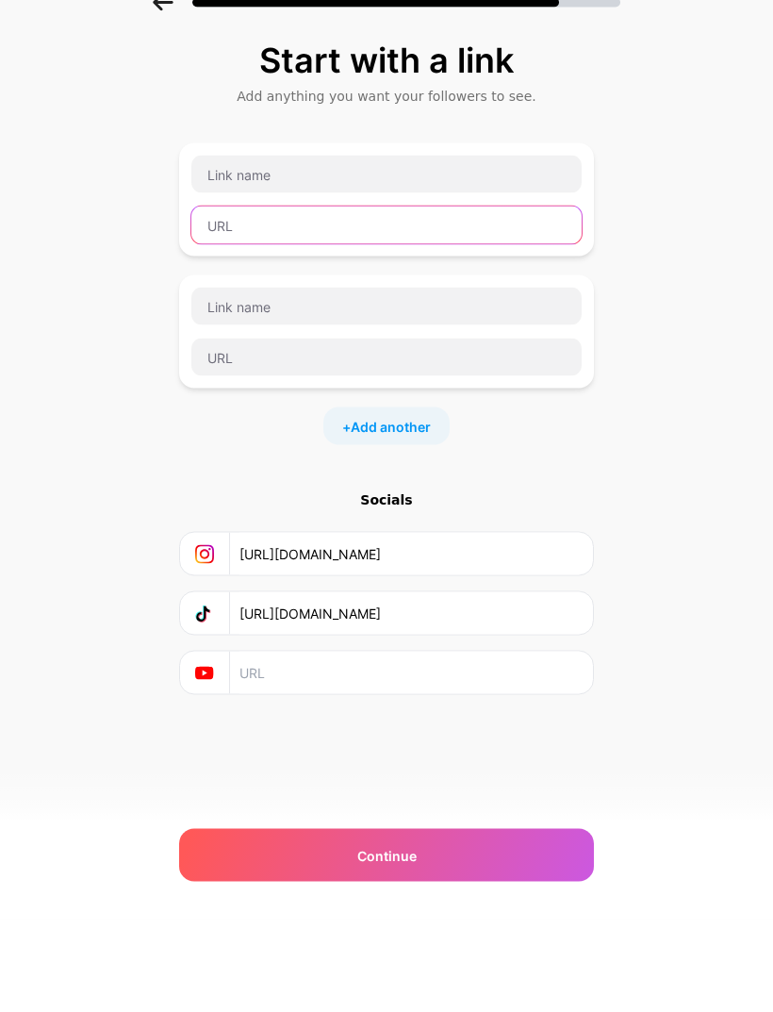
click at [322, 299] on input "text" at bounding box center [386, 318] width 390 height 38
click at [303, 299] on input "text" at bounding box center [386, 318] width 390 height 38
paste input "https://wa.me/966559126613"
type input "https://wa.me/966559126613"
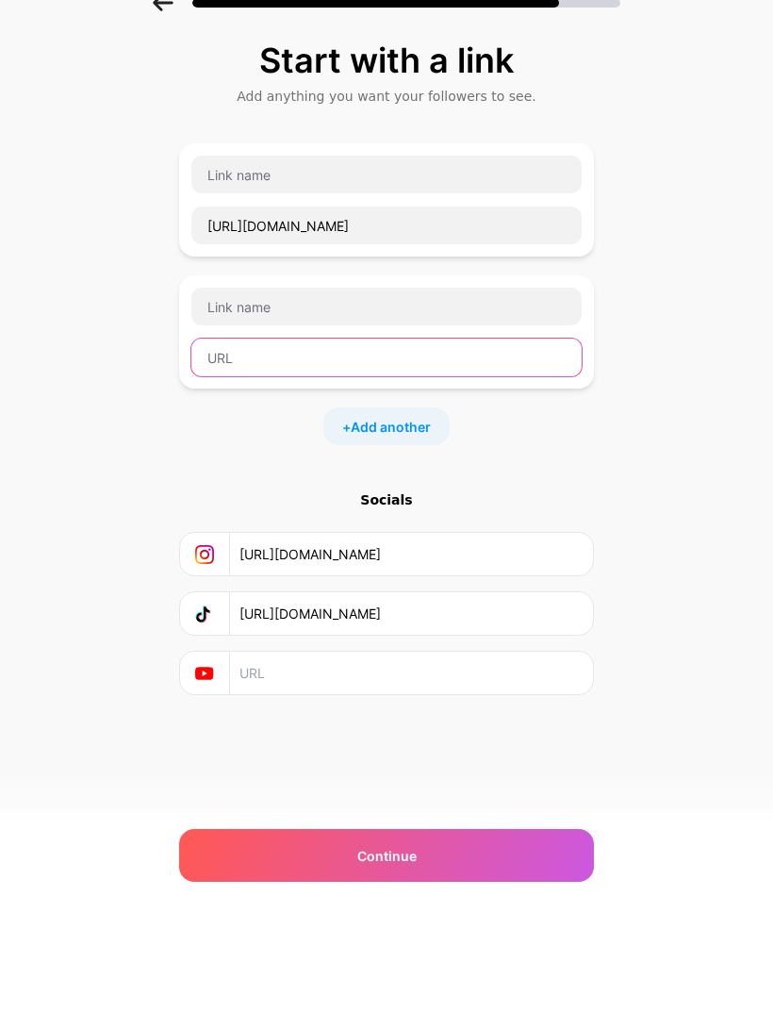
click at [293, 431] on input "text" at bounding box center [386, 450] width 390 height 38
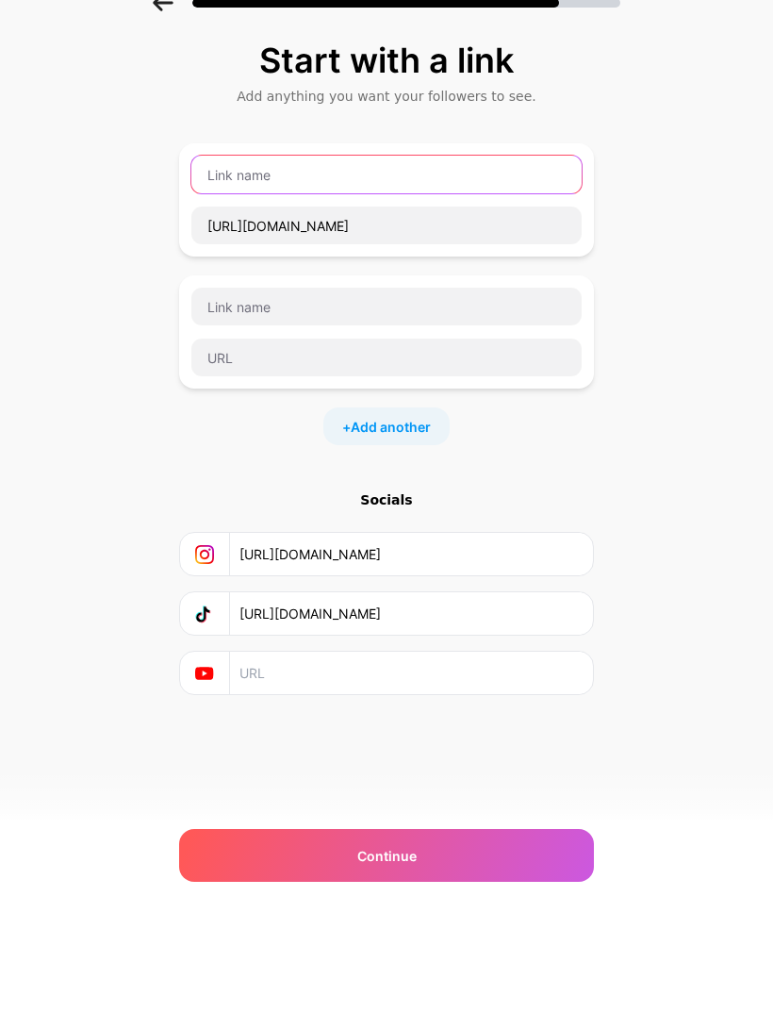
click at [381, 248] on input "text" at bounding box center [386, 267] width 390 height 38
type input "Watsapp"
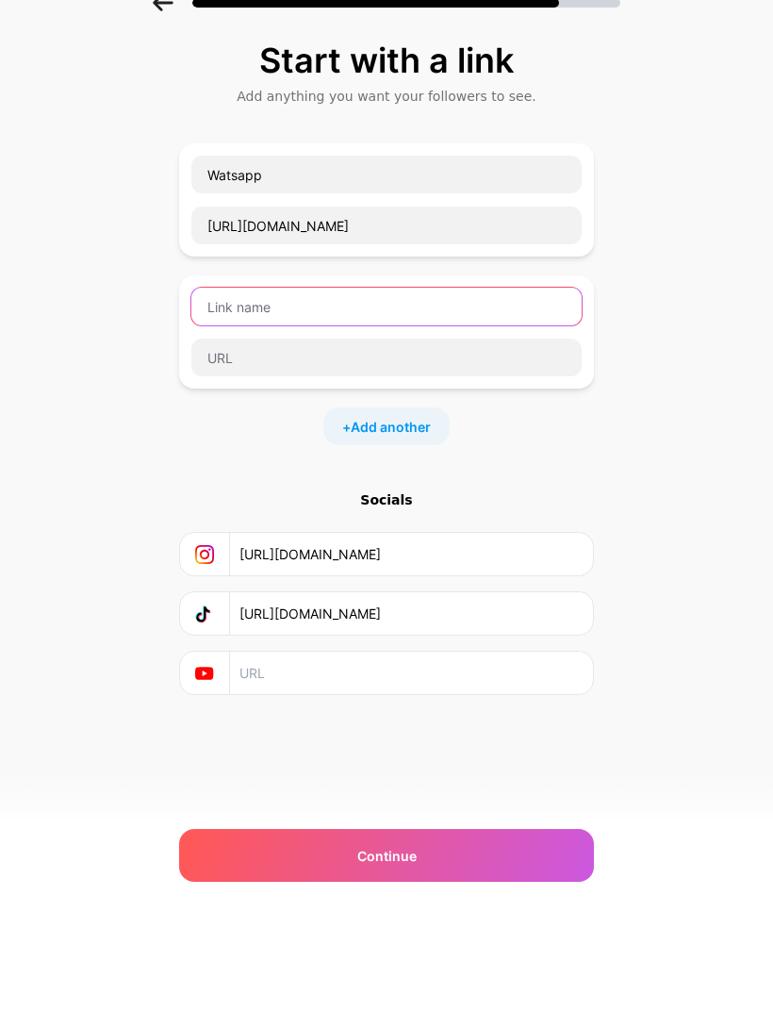
click at [323, 380] on input "text" at bounding box center [386, 399] width 390 height 38
type input "Snapchat"
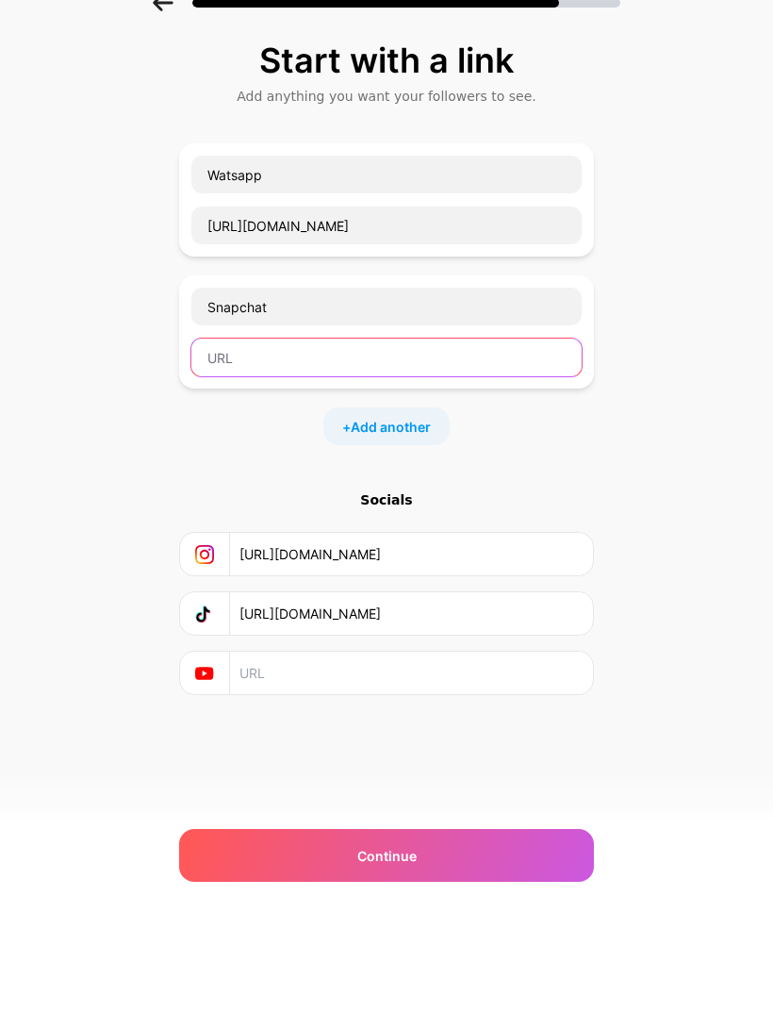
click at [401, 431] on input "text" at bounding box center [386, 450] width 390 height 38
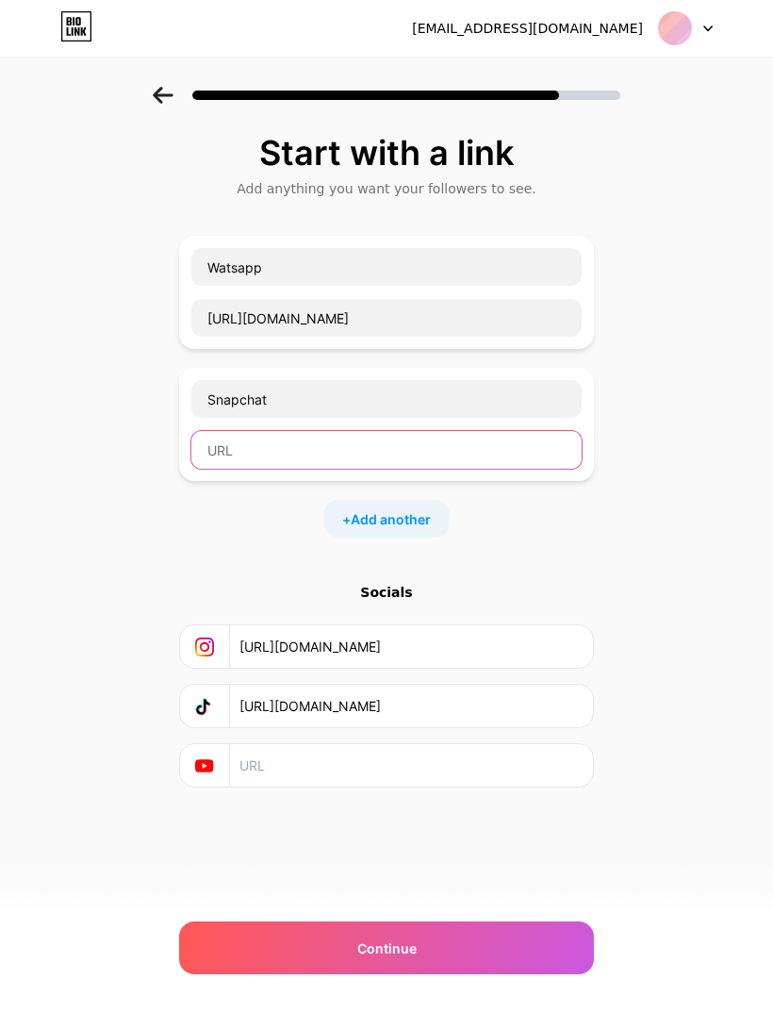
click at [314, 431] on input "text" at bounding box center [386, 450] width 390 height 38
paste input "https://www.snapchat.com/add/username"
type input "https://www.snapchat.com/add/username"
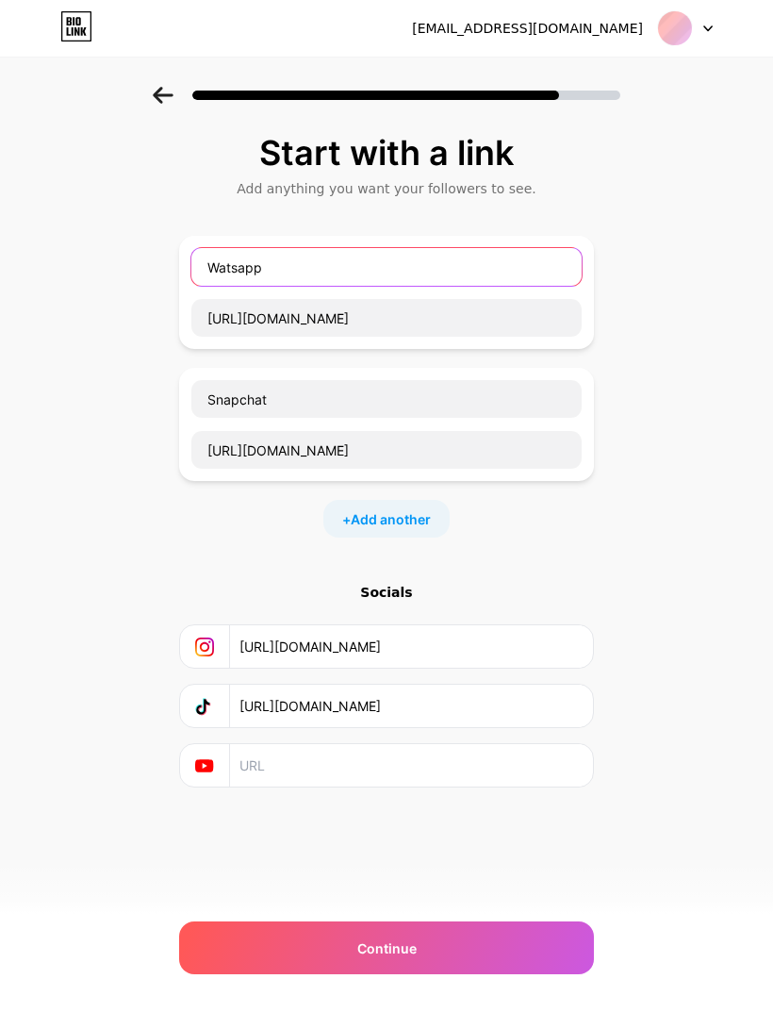
click at [230, 248] on input "Watsapp" at bounding box center [386, 267] width 390 height 38
type input "Wattsapp"
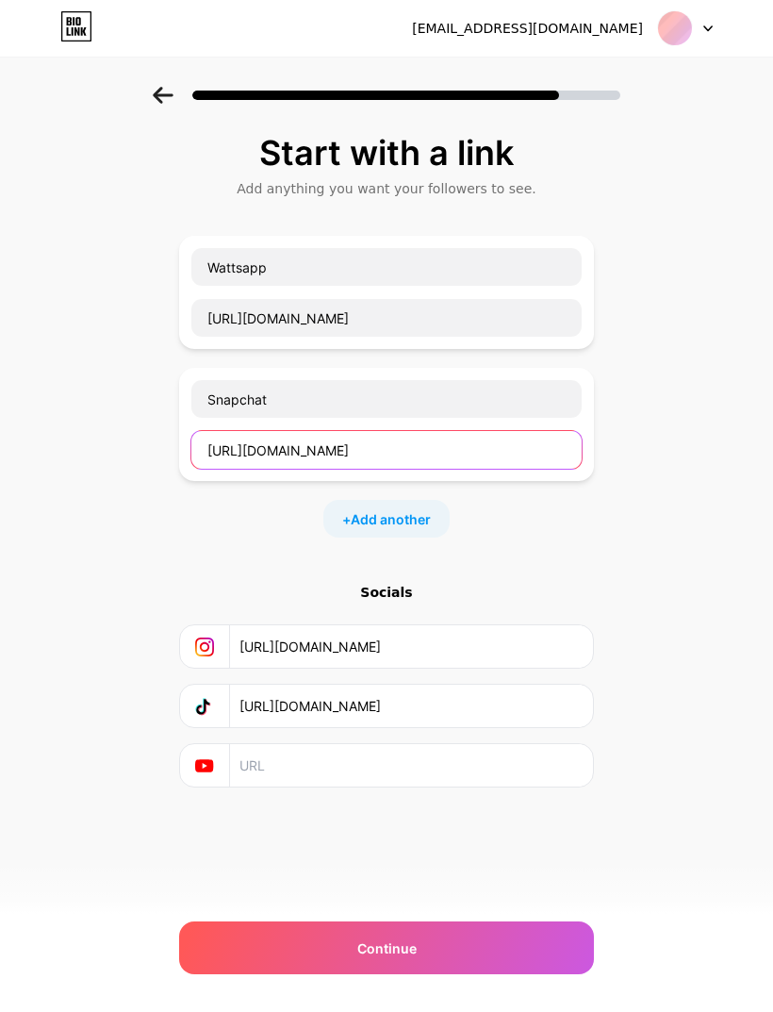
click at [456, 431] on input "https://www.snapchat.com/add/username" at bounding box center [386, 450] width 390 height 38
click at [443, 431] on input "https://www.snapchat.com/add/username" at bounding box center [386, 450] width 390 height 38
click at [447, 431] on input "https://www.snapchat.com/add/username" at bounding box center [386, 450] width 390 height 38
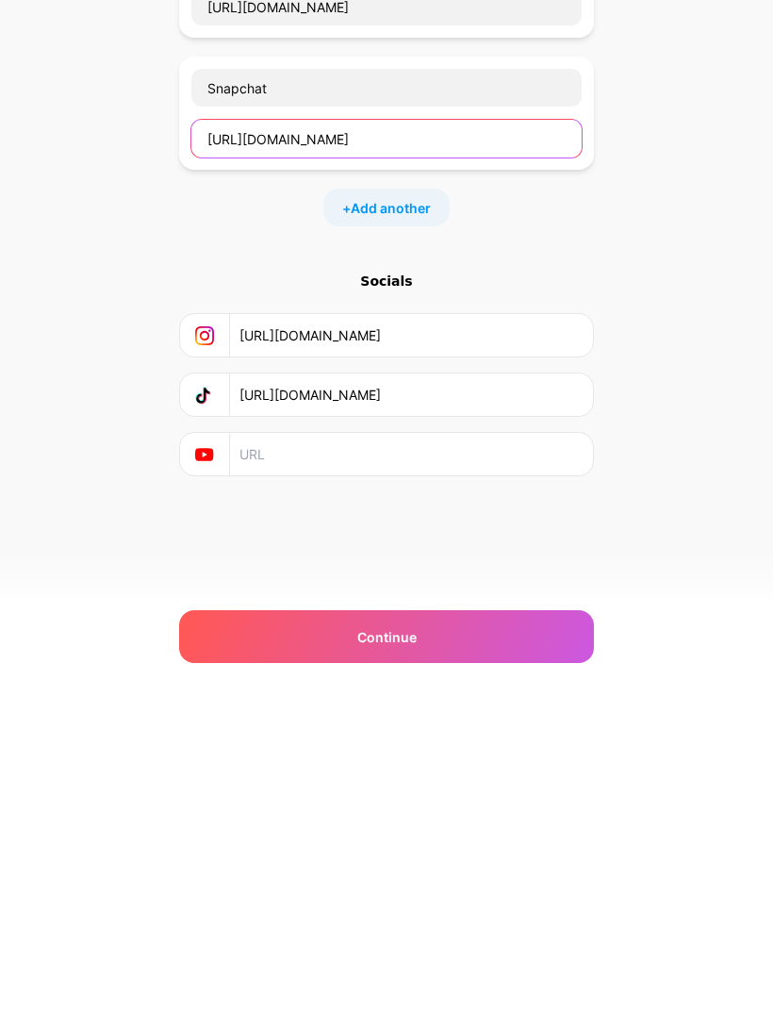
scroll to position [41, 0]
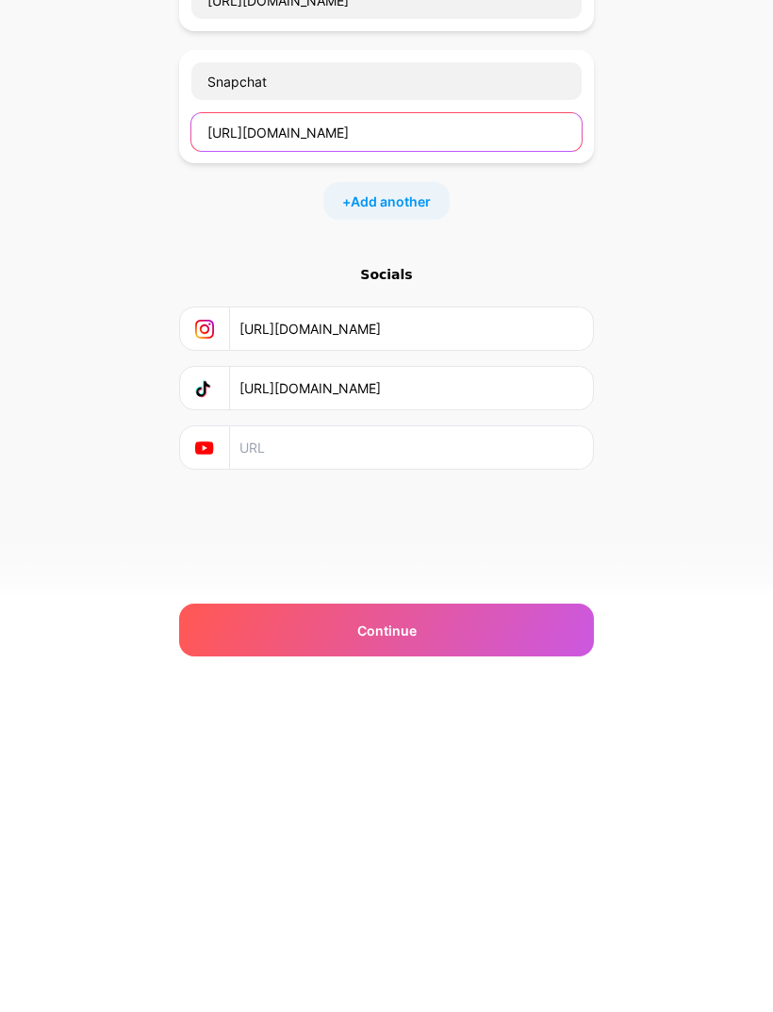
type input "https://www.snapchat.com/add/olahamed_35"
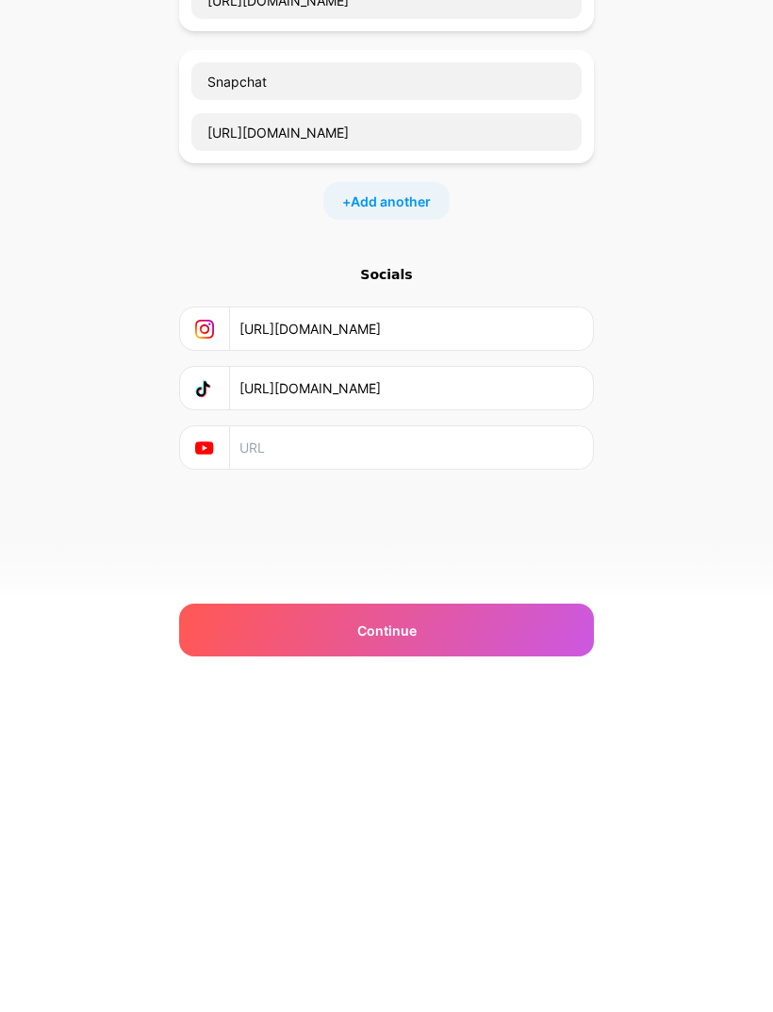
click at [738, 600] on div "olamajed013@gmail.com Logout Link Copied Start with a link Add anything you wan…" at bounding box center [386, 506] width 773 height 1012
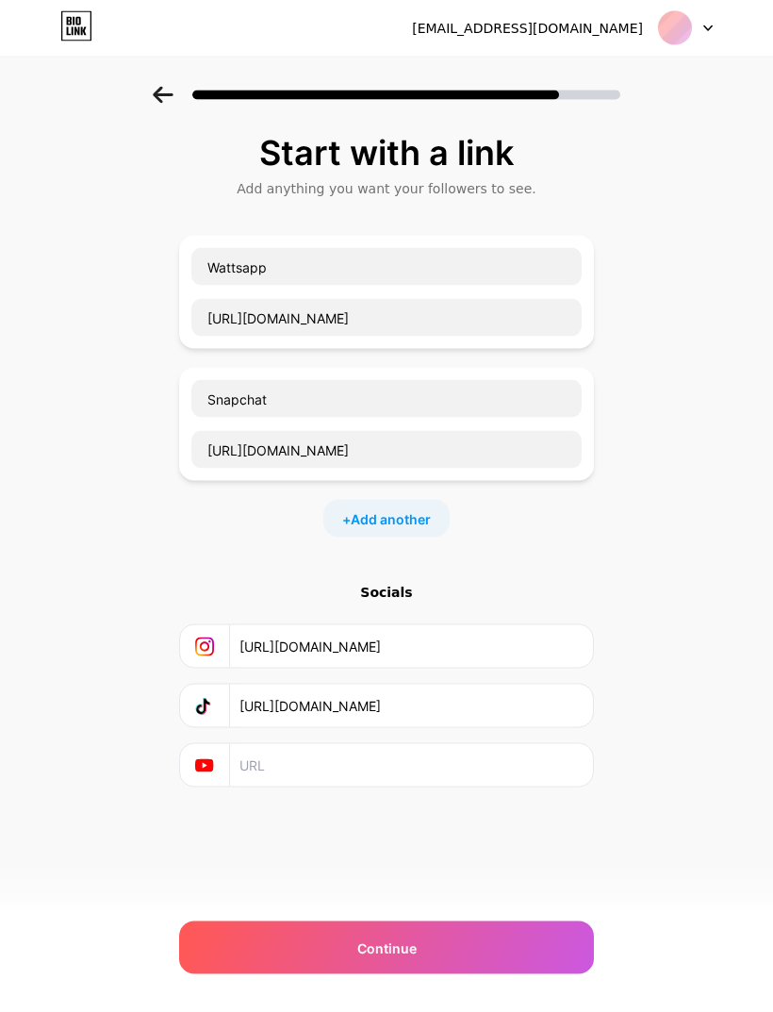
scroll to position [0, 0]
click at [503, 947] on div "Continue" at bounding box center [386, 947] width 415 height 53
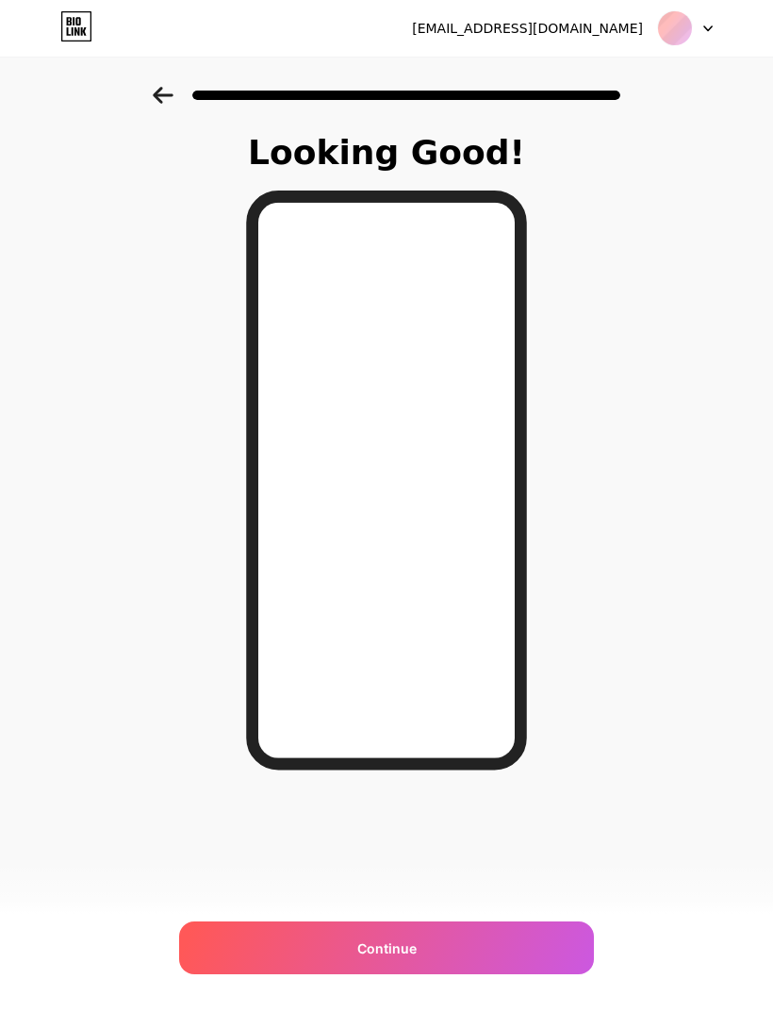
click at [360, 943] on span "Continue" at bounding box center [386, 948] width 59 height 20
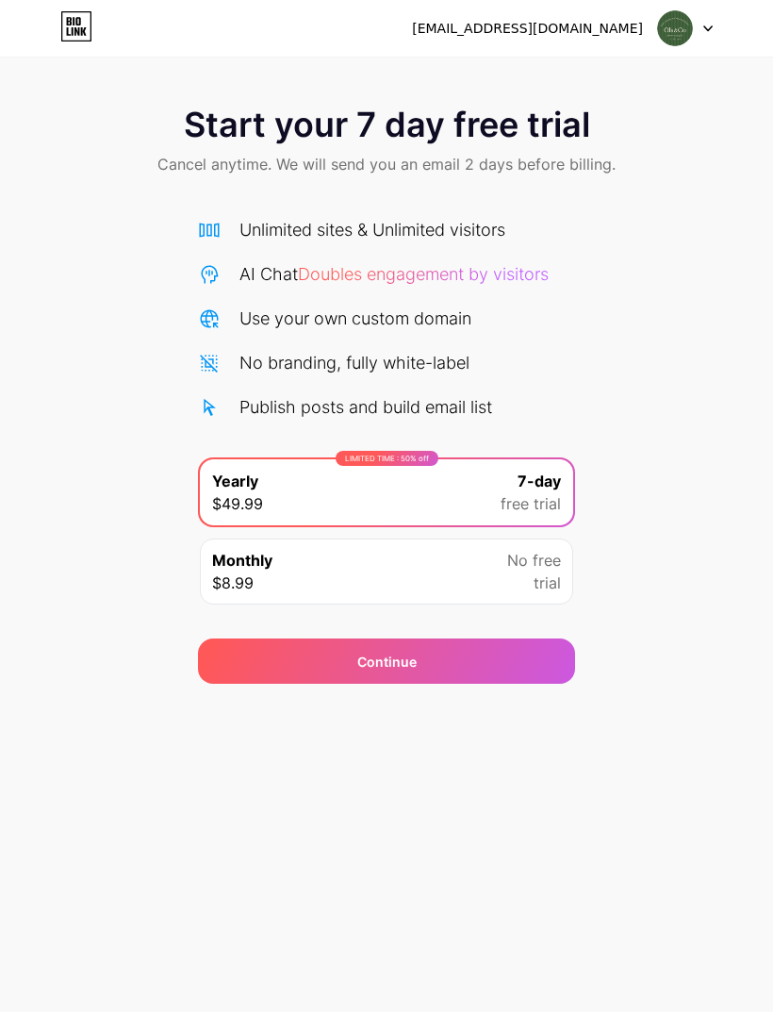
click at [556, 504] on span "free trial" at bounding box center [531, 503] width 60 height 23
click at [551, 574] on span "trial" at bounding box center [547, 583] width 27 height 23
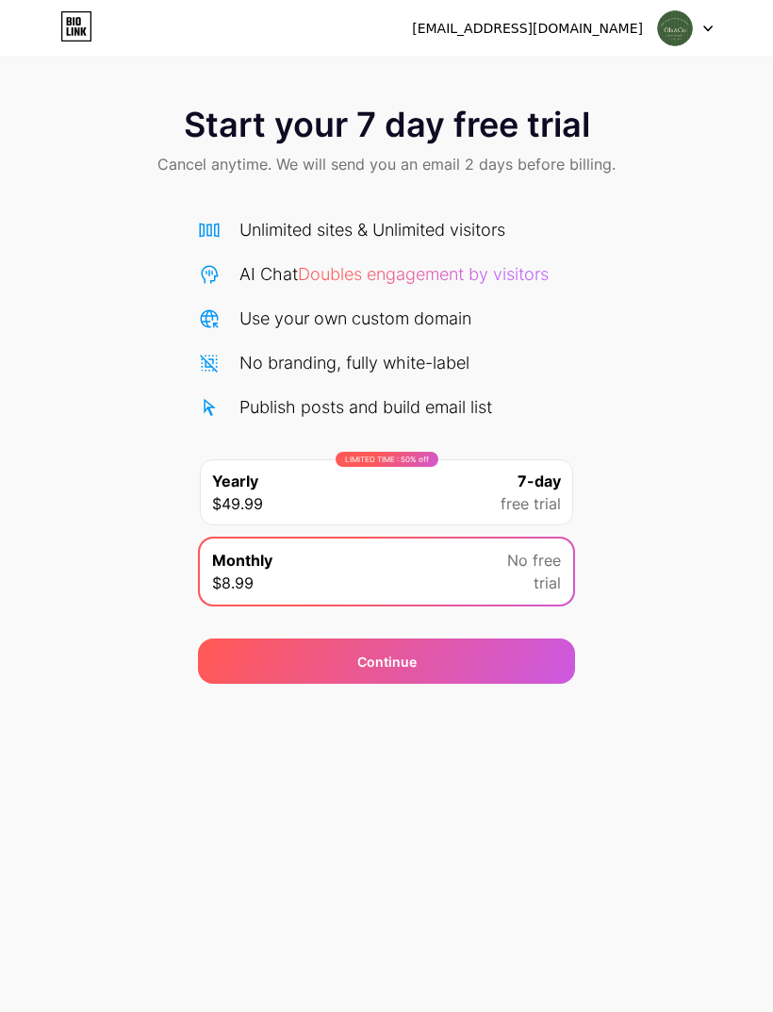
click at [646, 338] on div "Start your 7 day free trial Cancel anytime. We will send you an email 2 days be…" at bounding box center [386, 385] width 773 height 597
click at [594, 290] on div "Start your 7 day free trial Cancel anytime. We will send you an email 2 days be…" at bounding box center [386, 385] width 773 height 597
click at [425, 267] on span "Doubles engagement by visitors" at bounding box center [423, 274] width 251 height 20
click at [652, 229] on div "Start your 7 day free trial Cancel anytime. We will send you an email 2 days be…" at bounding box center [386, 385] width 773 height 597
click at [703, 37] on div at bounding box center [685, 28] width 55 height 34
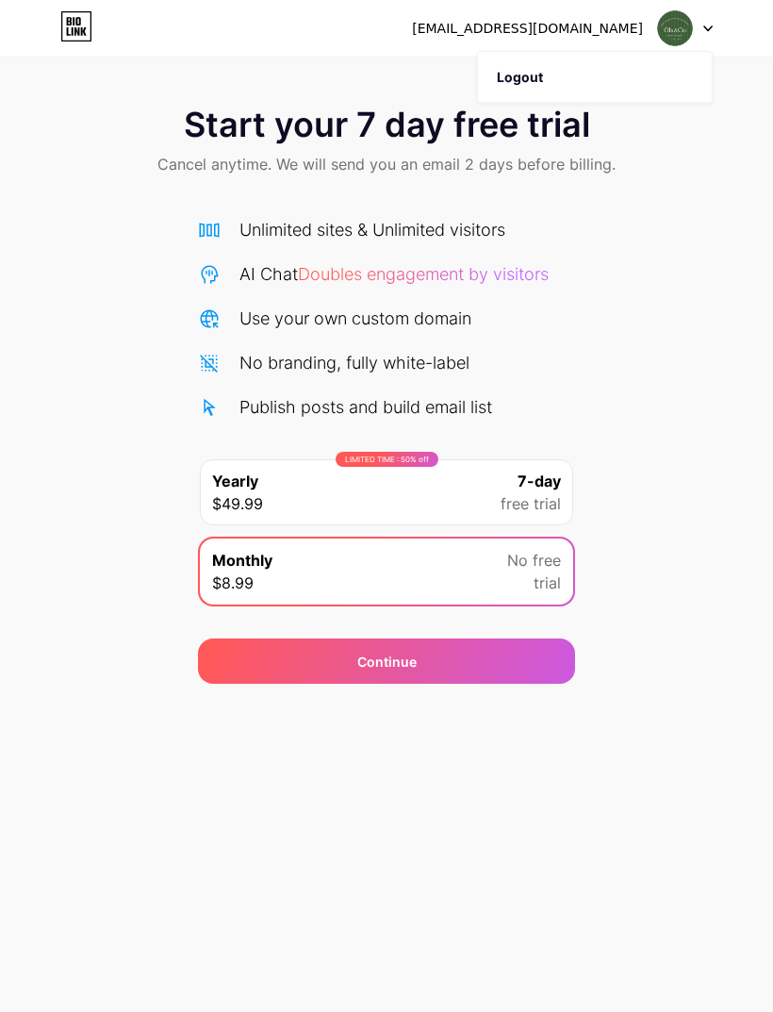
click at [715, 145] on div "Start your 7 day free trial Cancel anytime. We will send you an email 2 days be…" at bounding box center [386, 142] width 773 height 111
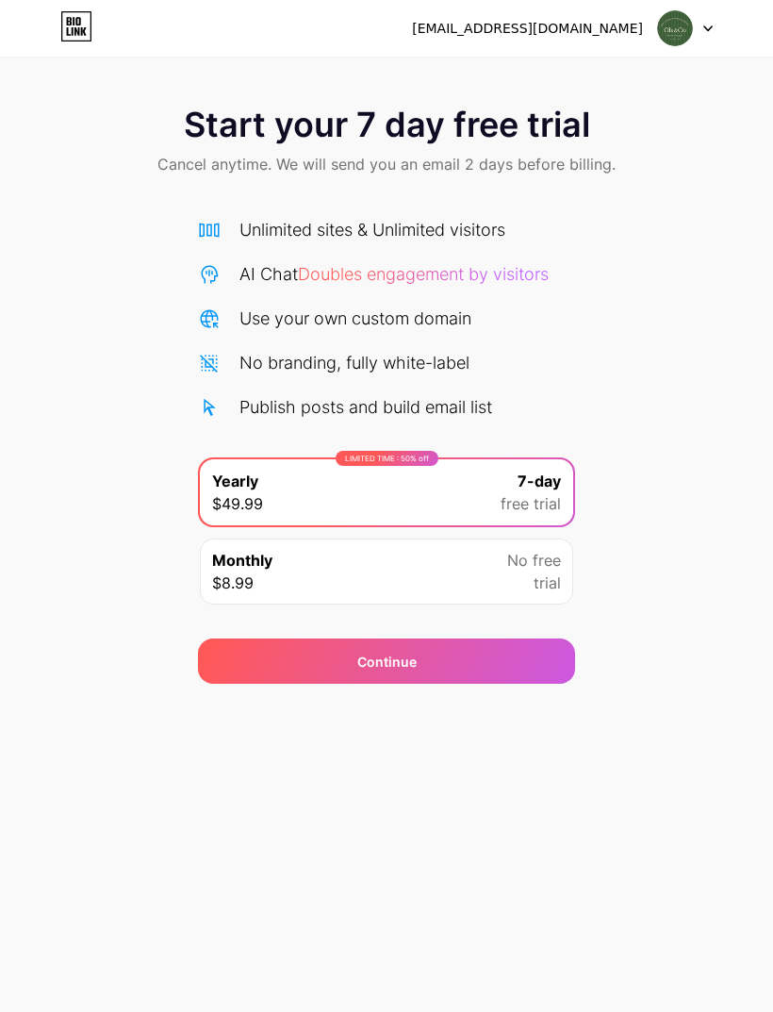
click at [398, 455] on div "LIMITED TIME : 50% off" at bounding box center [387, 458] width 103 height 15
click at [603, 385] on div "Start your 7 day free trial Cancel anytime. We will send you an email 2 days be…" at bounding box center [386, 385] width 773 height 597
click at [679, 370] on div "Start your 7 day free trial Cancel anytime. We will send you an email 2 days be…" at bounding box center [386, 385] width 773 height 597
click at [690, 31] on img at bounding box center [675, 28] width 36 height 36
click at [715, 139] on div "Start your 7 day free trial Cancel anytime. We will send you an email 2 days be…" at bounding box center [386, 142] width 773 height 111
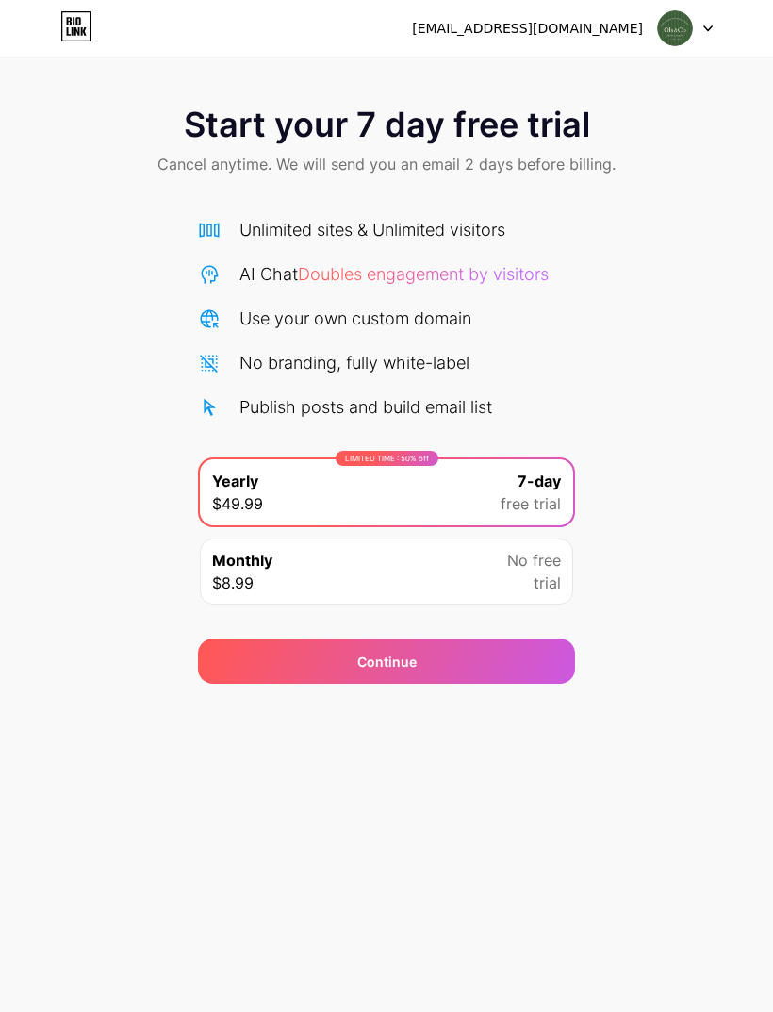
click at [605, 16] on div "olamajed013@gmail.com" at bounding box center [562, 28] width 301 height 34
click at [573, 31] on div "olamajed013@gmail.com" at bounding box center [527, 29] width 231 height 20
